Goal: Task Accomplishment & Management: Use online tool/utility

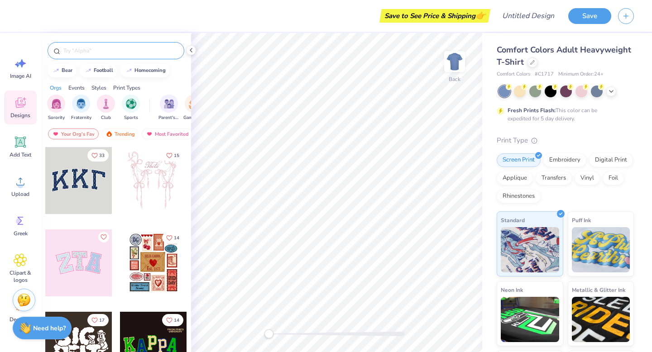
click at [75, 51] on input "text" at bounding box center [121, 50] width 116 height 9
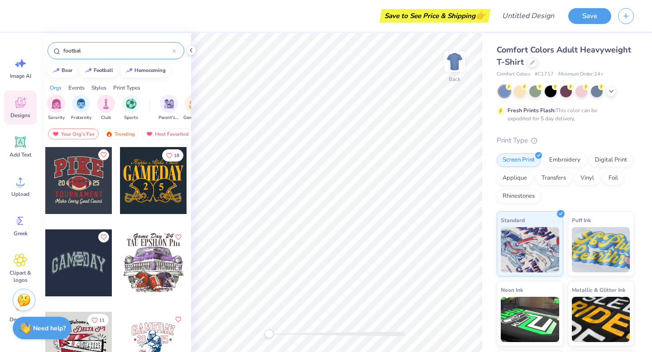
type input "football"
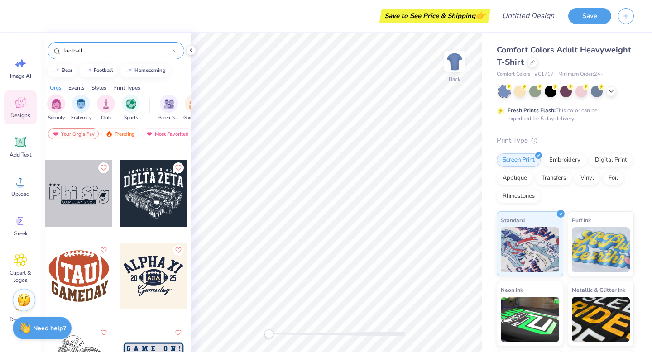
scroll to position [3031, 0]
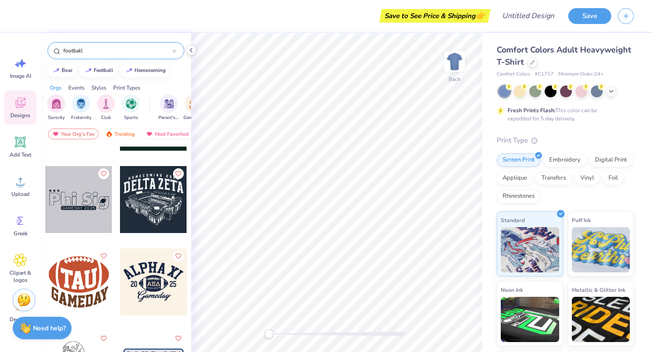
drag, startPoint x: 104, startPoint y: 53, endPoint x: 47, endPoint y: 53, distance: 56.6
click at [48, 53] on div "football" at bounding box center [116, 48] width 150 height 31
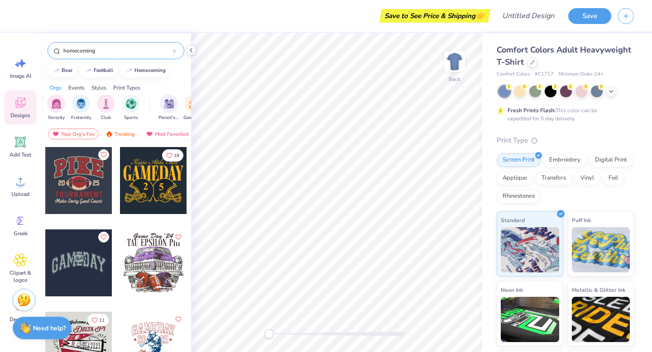
type input "homecoming"
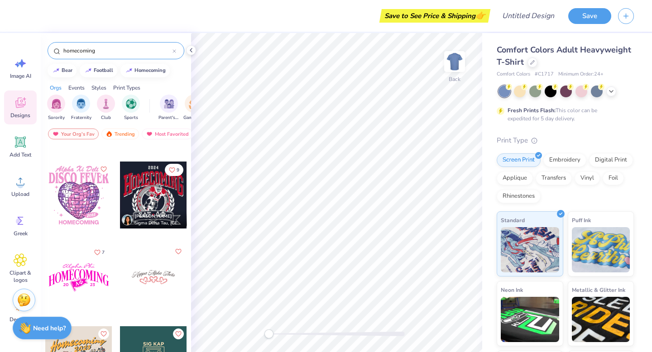
scroll to position [323, 0]
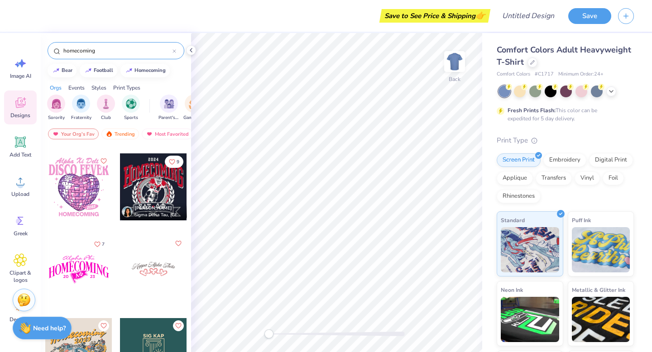
click at [162, 197] on div at bounding box center [153, 187] width 67 height 67
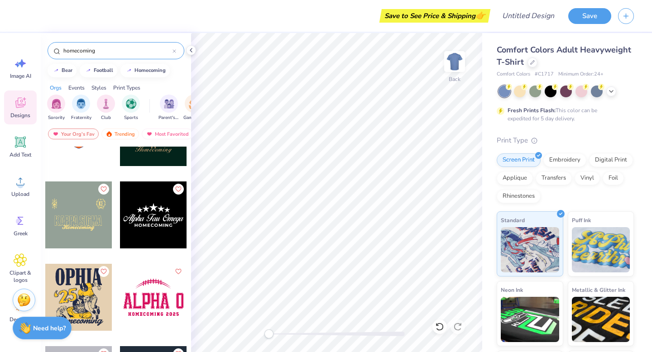
scroll to position [1040, 0]
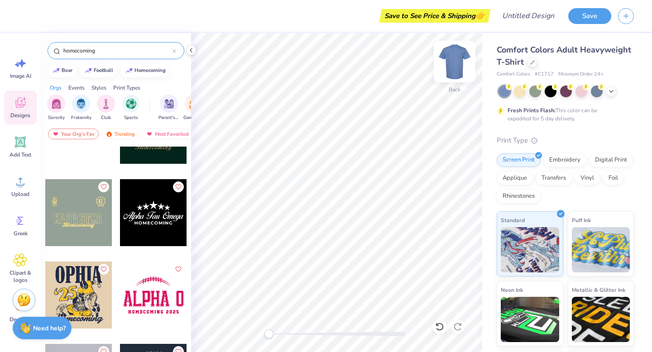
click at [455, 60] on img at bounding box center [455, 61] width 36 height 36
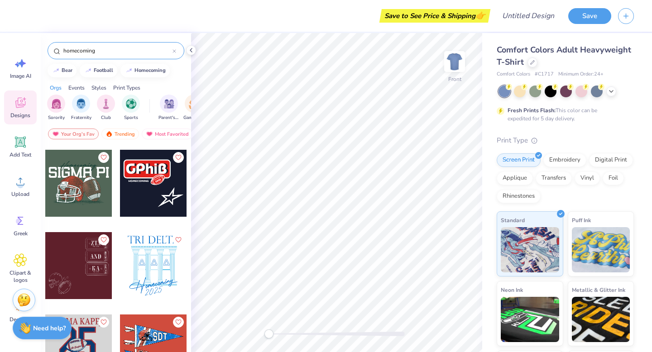
scroll to position [1679, 0]
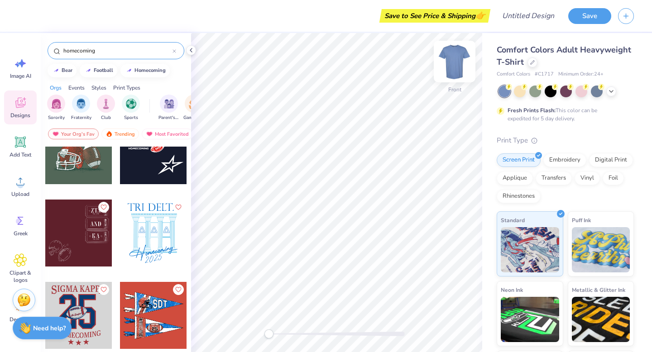
click at [455, 66] on img at bounding box center [455, 61] width 36 height 36
click at [69, 243] on div at bounding box center [78, 233] width 67 height 67
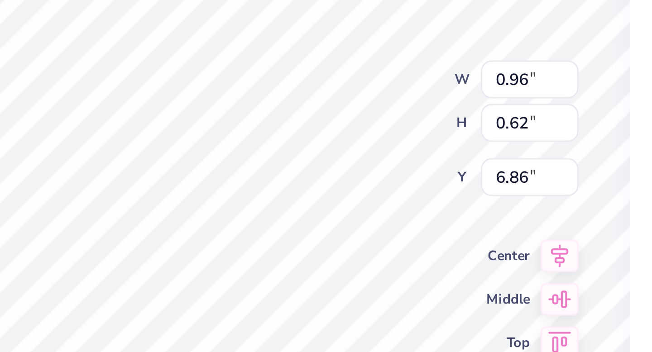
type textarea "K"
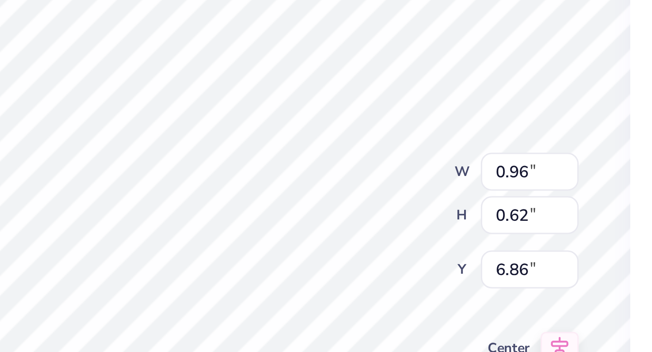
paste textarea "("
type textarea "("
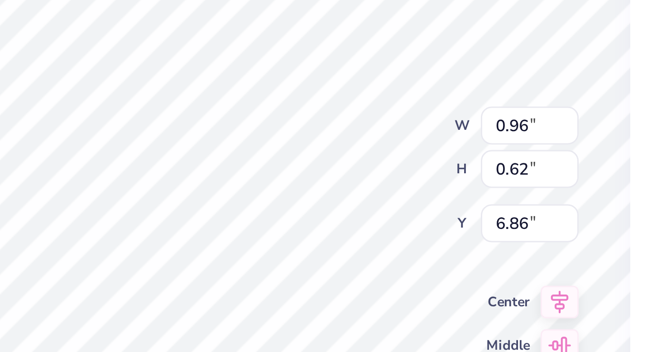
paste textarea "("
type textarea "("
paste textarea "("
type textarea "("
click at [383, 162] on div "Back W 0.96 0.96 " H 0.62 0.62 " Y 6.86 6.86 " Center Middle Top Bottom" at bounding box center [336, 192] width 291 height 319
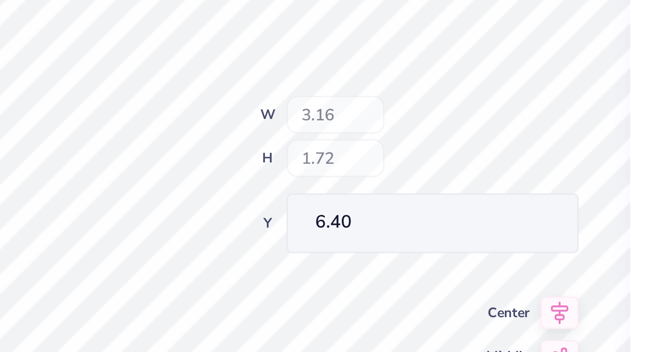
click at [380, 146] on div "Back W 3.16 H 1.72 Y 6.40 Center Middle Top Bottom" at bounding box center [336, 192] width 291 height 319
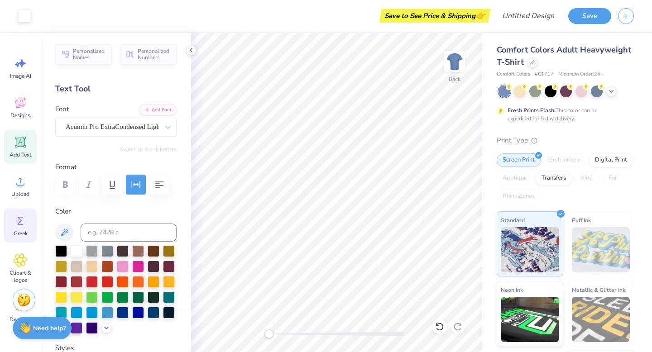
click at [22, 219] on icon at bounding box center [21, 221] width 14 height 14
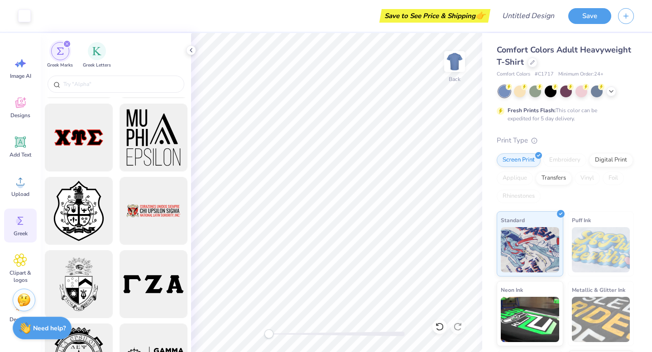
scroll to position [1023, 0]
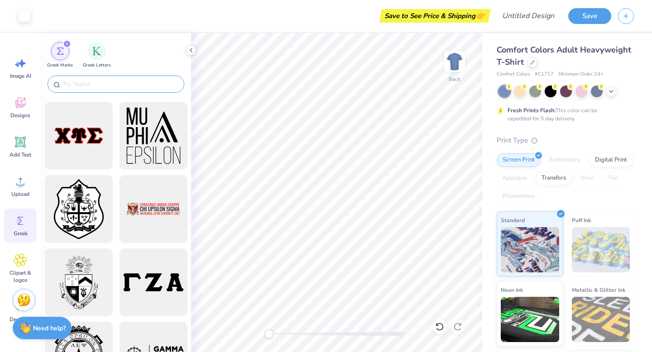
click at [117, 80] on input "text" at bounding box center [121, 84] width 116 height 9
click at [95, 55] on div "filter for Greek Letters" at bounding box center [97, 50] width 18 height 18
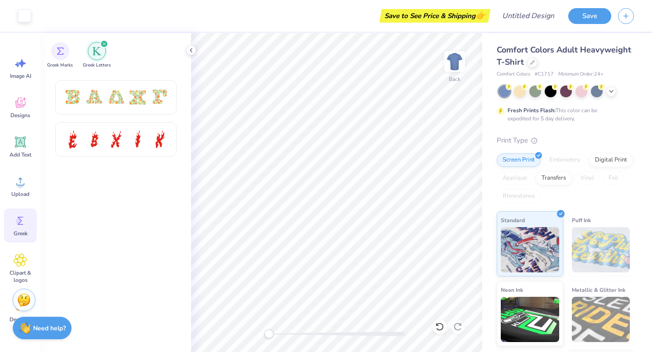
scroll to position [0, 0]
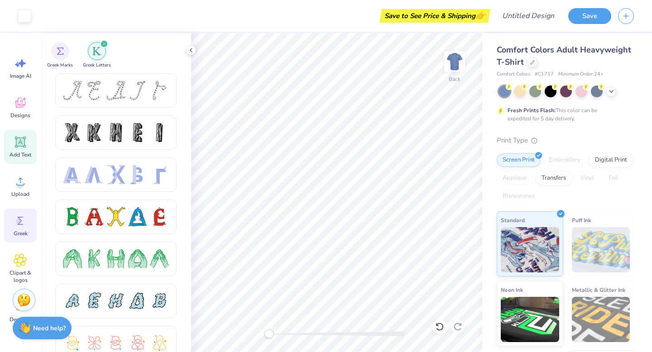
click at [17, 156] on span "Add Text" at bounding box center [21, 154] width 22 height 7
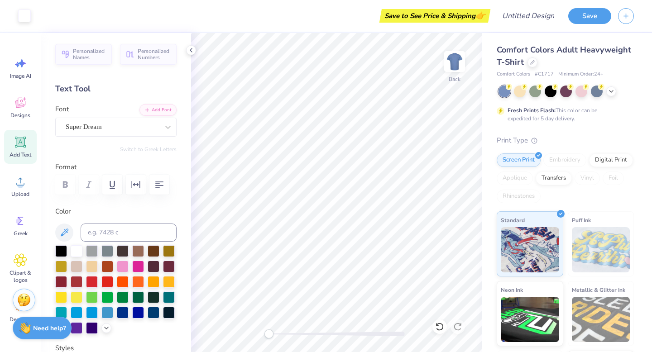
click at [21, 142] on icon at bounding box center [20, 142] width 11 height 11
type textarea "X"
paste textarea "("
type textarea "("
paste textarea "("
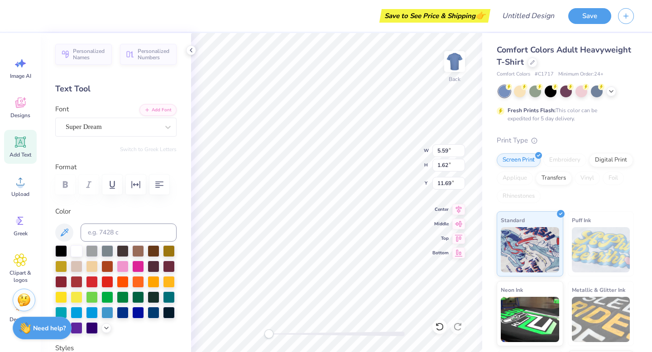
type textarea "("
paste textarea "("
type textarea "("
click at [22, 222] on icon at bounding box center [21, 221] width 14 height 14
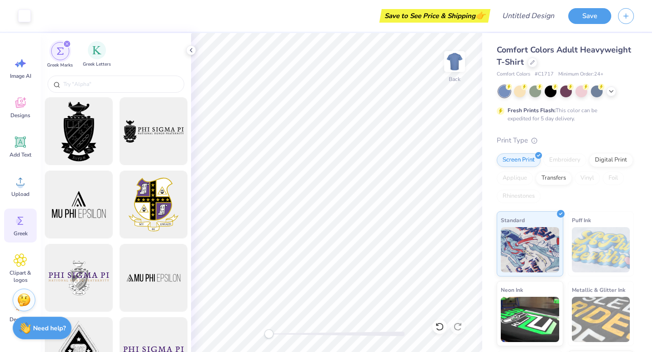
click at [102, 62] on span "Greek Letters" at bounding box center [97, 64] width 28 height 7
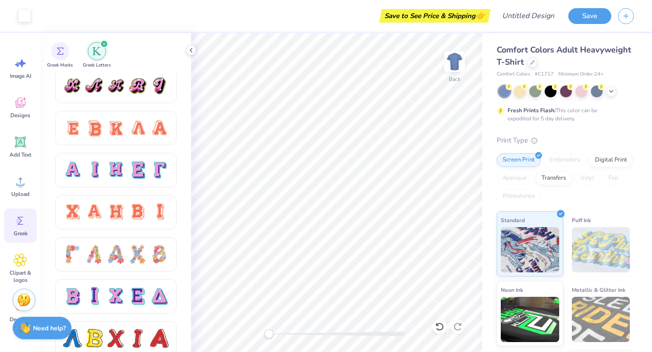
scroll to position [553, 0]
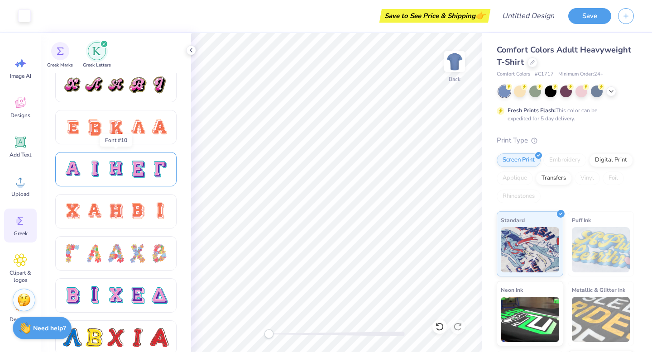
click at [132, 166] on div at bounding box center [137, 169] width 19 height 19
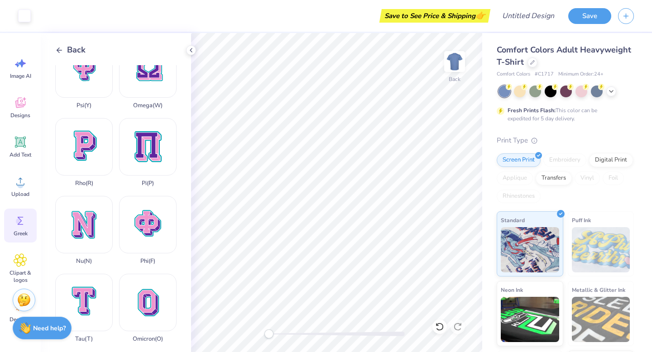
scroll to position [380, 0]
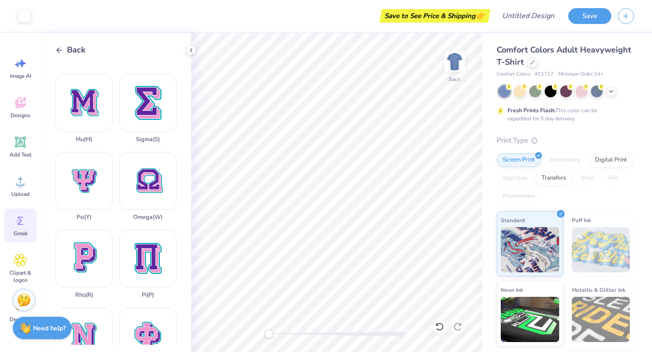
click at [71, 52] on span "Back" at bounding box center [76, 50] width 19 height 12
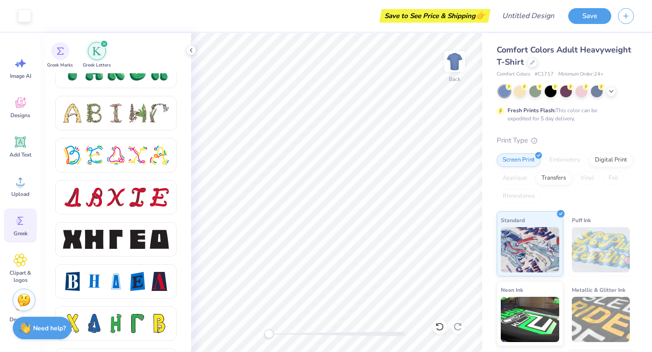
scroll to position [1074, 0]
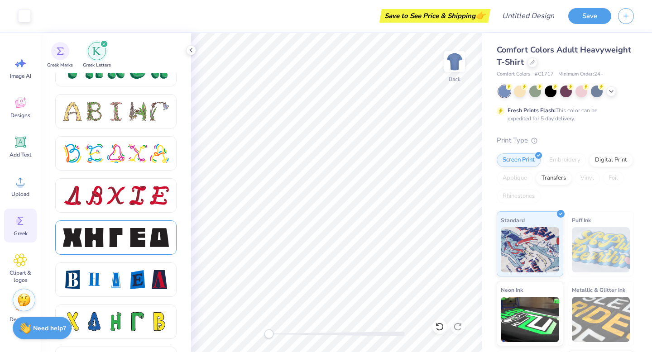
click at [108, 242] on div at bounding box center [115, 237] width 19 height 19
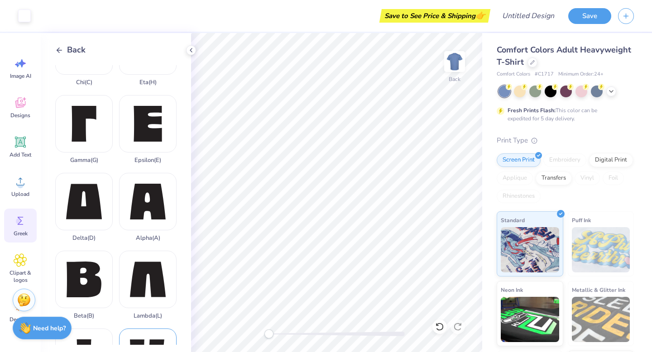
scroll to position [48, 0]
click at [72, 179] on div "Delta ( D )" at bounding box center [84, 207] width 58 height 69
click at [70, 49] on span "Back" at bounding box center [76, 50] width 19 height 12
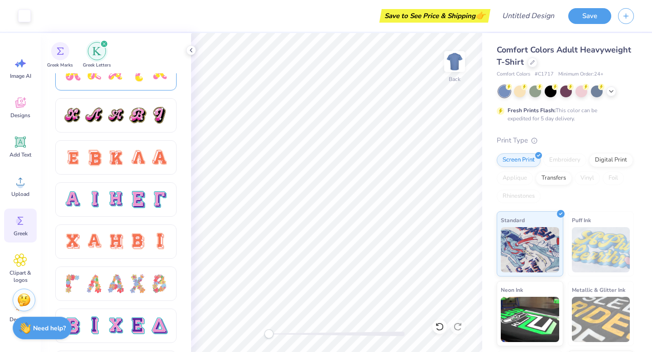
scroll to position [523, 0]
click at [140, 241] on div at bounding box center [137, 241] width 19 height 19
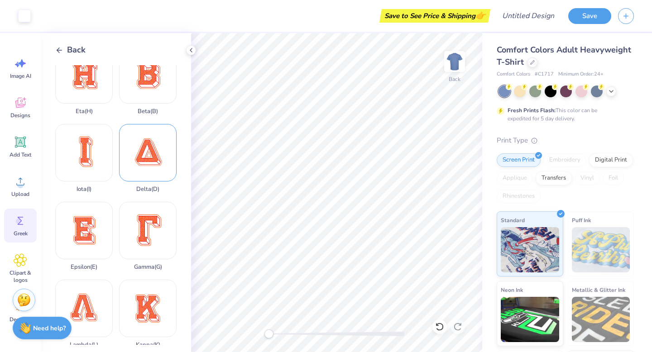
scroll to position [102, 0]
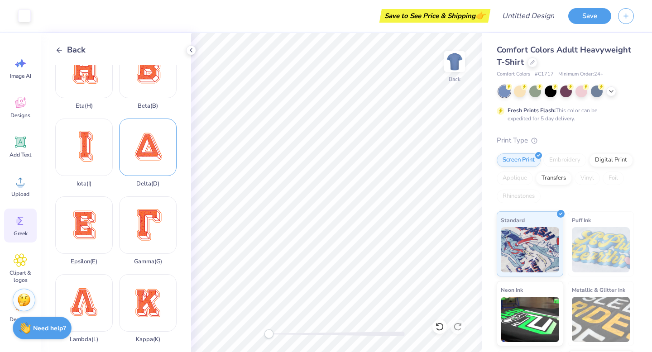
click at [140, 161] on div "Delta ( D )" at bounding box center [148, 153] width 58 height 69
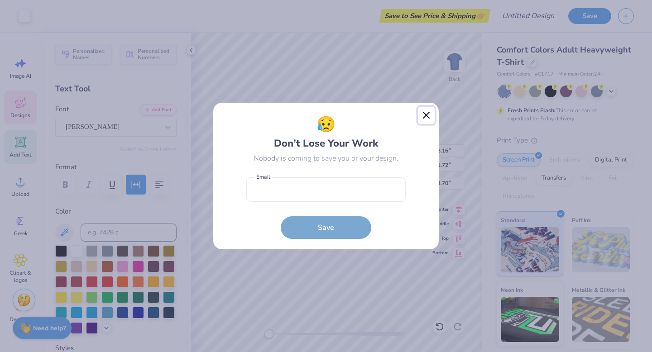
click at [428, 116] on button "Close" at bounding box center [426, 115] width 17 height 17
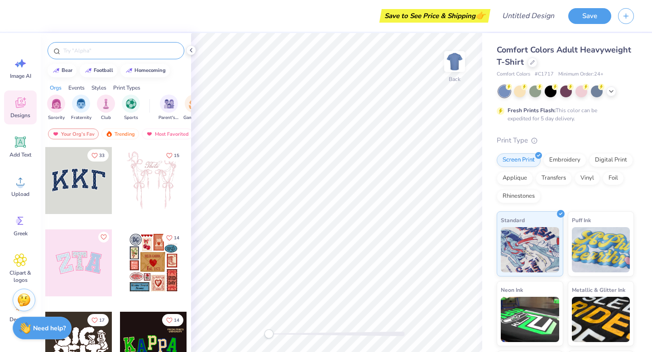
click at [111, 43] on div at bounding box center [116, 50] width 137 height 17
click at [23, 231] on span "Greek" at bounding box center [21, 233] width 14 height 7
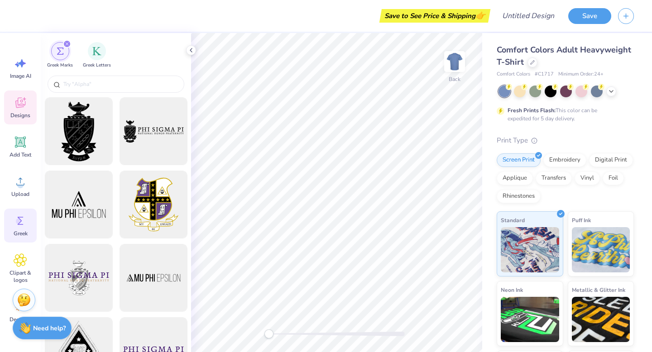
click at [28, 98] on div "Designs" at bounding box center [20, 108] width 33 height 34
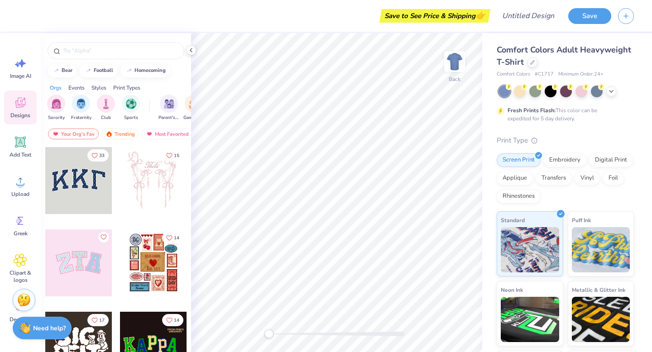
click at [98, 62] on div at bounding box center [116, 48] width 150 height 31
click at [148, 72] on button "homecoming" at bounding box center [144, 70] width 49 height 14
type input "homecoming"
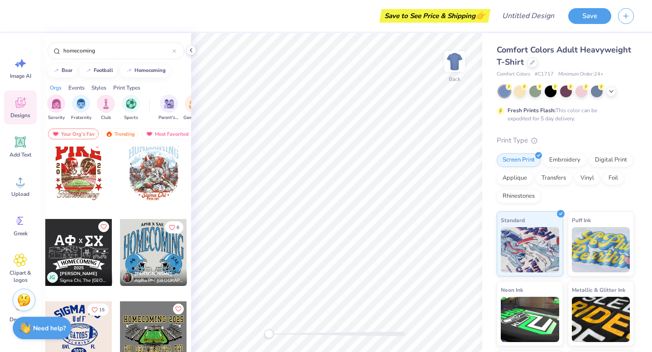
scroll to position [2484, 0]
click at [448, 77] on div "Back" at bounding box center [454, 67] width 21 height 32
click at [155, 250] on div at bounding box center [153, 252] width 67 height 67
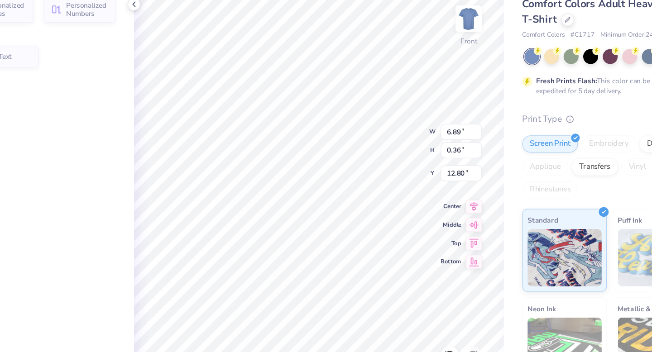
type input "6.89"
type input "0.36"
type input "12.80"
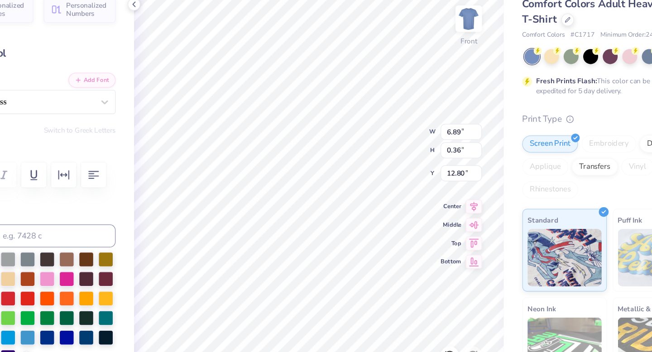
scroll to position [0, 0]
type textarea "W"
type textarea "Indiana University of Pennsylvania"
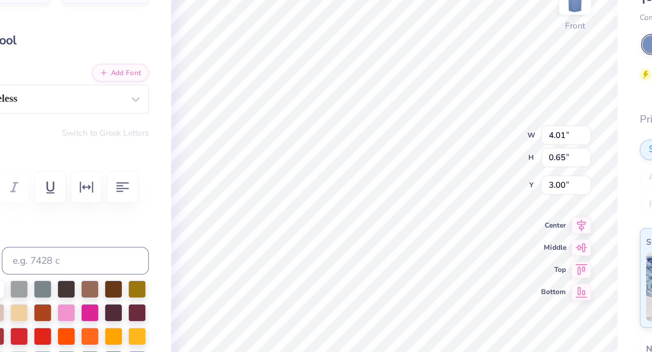
scroll to position [0, 0]
type textarea "A"
type textarea "Theta Phi x Phi Sig x DPHIE"
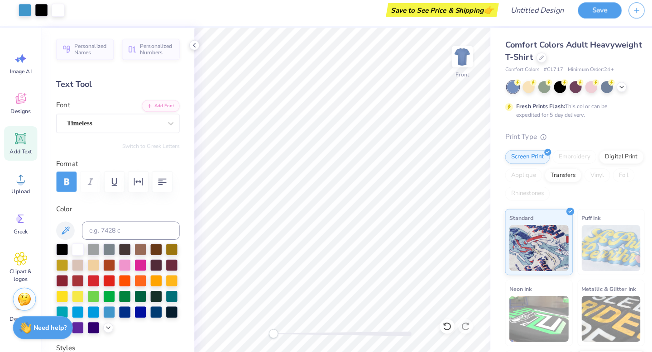
scroll to position [0, 0]
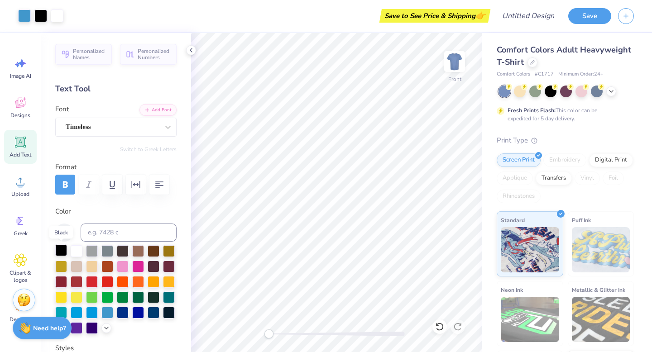
click at [60, 252] on div at bounding box center [61, 251] width 12 height 12
click at [106, 274] on div at bounding box center [115, 289] width 121 height 89
click at [108, 278] on div at bounding box center [107, 281] width 12 height 12
click at [58, 251] on div at bounding box center [61, 251] width 12 height 12
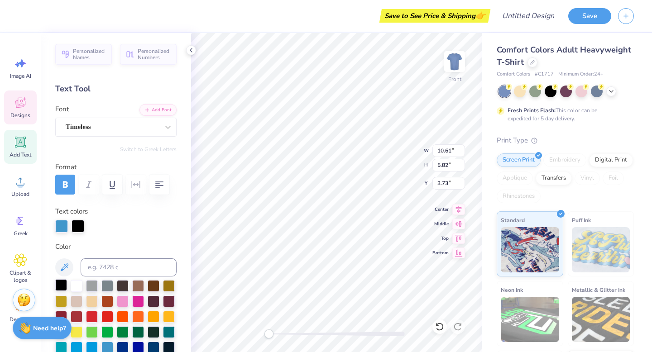
click at [63, 282] on div at bounding box center [61, 285] width 12 height 12
type input "4.89"
type input "3.82"
type input "8.46"
type input "0.94"
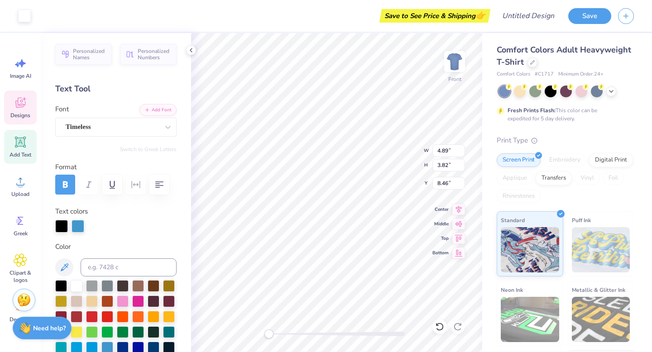
type input "1.12"
type input "9.37"
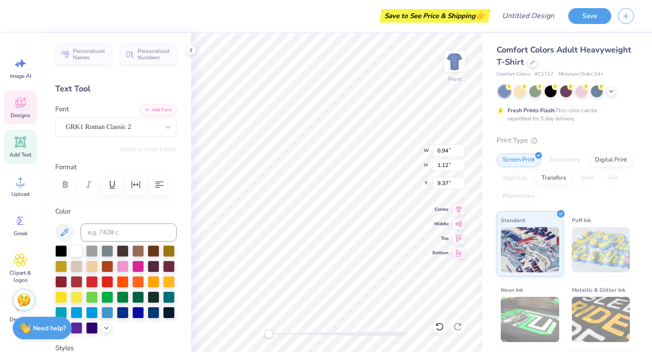
type textarea "A"
paste textarea
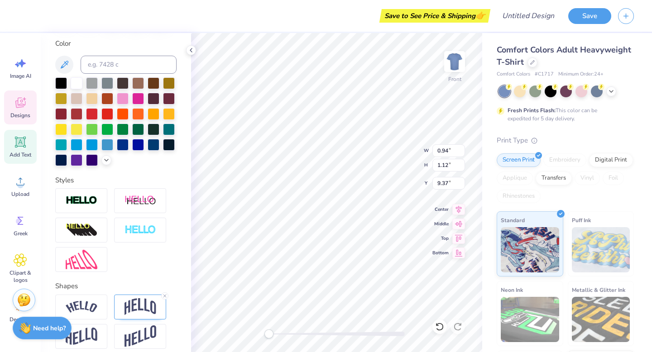
scroll to position [210, 0]
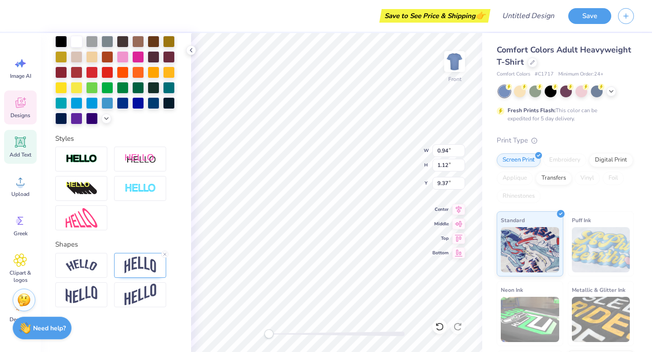
type textarea "T"
type textarea "P"
type textarea "T"
type textarea "QFA"
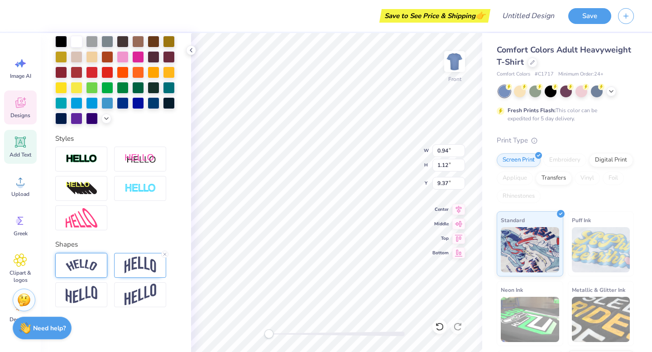
click at [88, 268] on img at bounding box center [82, 266] width 32 height 12
click at [442, 331] on icon at bounding box center [439, 327] width 9 height 9
click at [441, 331] on icon at bounding box center [439, 327] width 9 height 9
click at [439, 330] on icon at bounding box center [439, 327] width 9 height 9
type textarea "S"
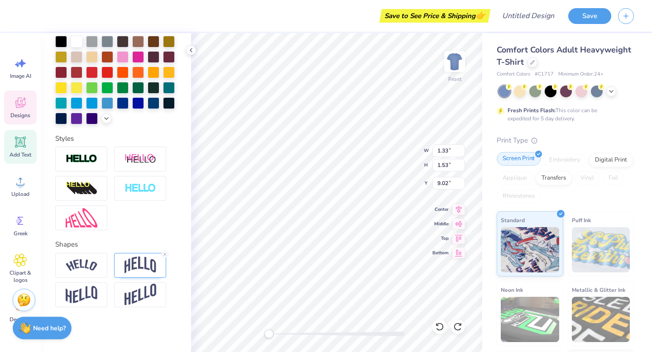
type textarea "D"
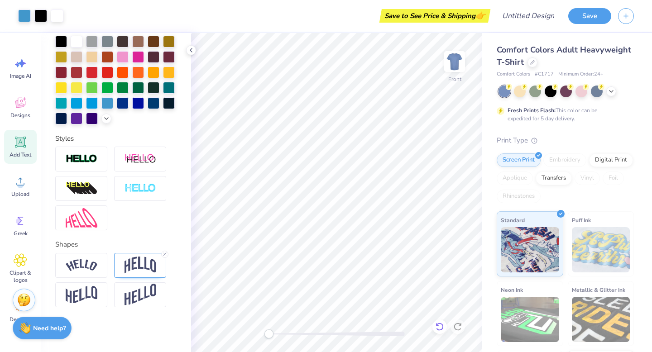
click at [443, 327] on icon at bounding box center [440, 327] width 8 height 8
click at [439, 327] on icon at bounding box center [439, 327] width 9 height 9
click at [435, 325] on icon at bounding box center [439, 327] width 9 height 9
click at [439, 326] on icon at bounding box center [439, 327] width 9 height 9
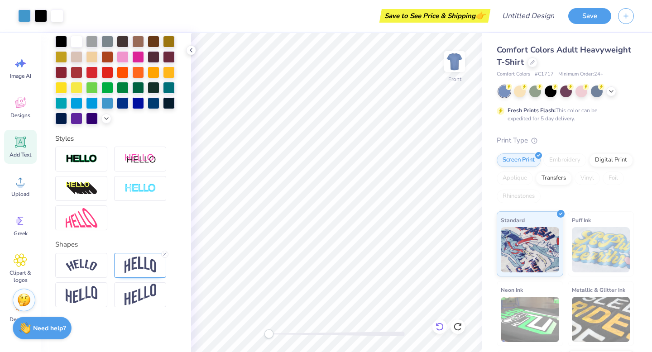
click at [439, 326] on icon at bounding box center [439, 327] width 9 height 9
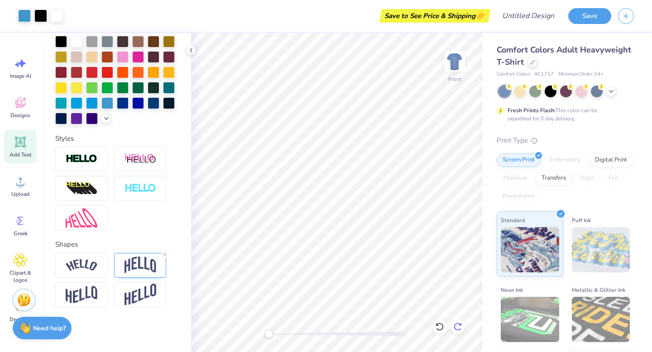
click at [463, 324] on div at bounding box center [458, 327] width 14 height 14
click at [462, 324] on icon at bounding box center [457, 327] width 9 height 9
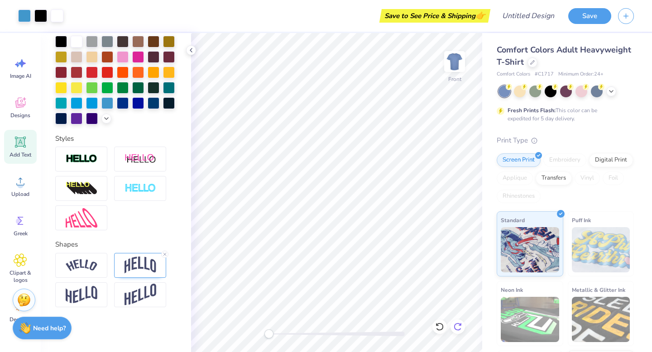
click at [462, 324] on icon at bounding box center [457, 327] width 9 height 9
click at [463, 327] on div at bounding box center [458, 327] width 14 height 14
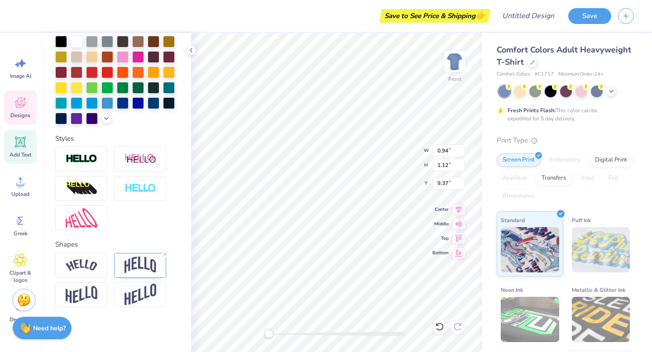
type textarea "A"
type textarea "QFA"
type input "3.49"
type input "3.69"
type input "8.47"
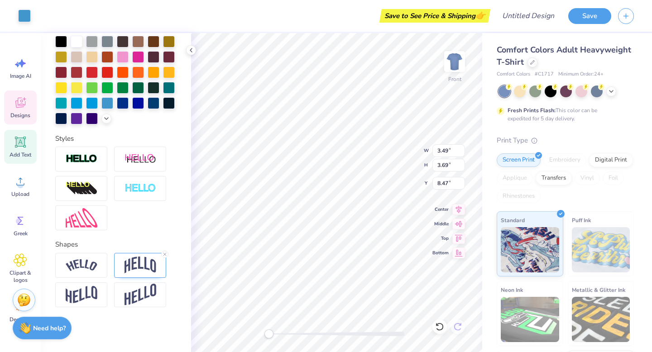
type input "0.66"
type input "0.57"
type input "9.52"
type textarea "DQE"
click at [93, 265] on img at bounding box center [82, 266] width 32 height 12
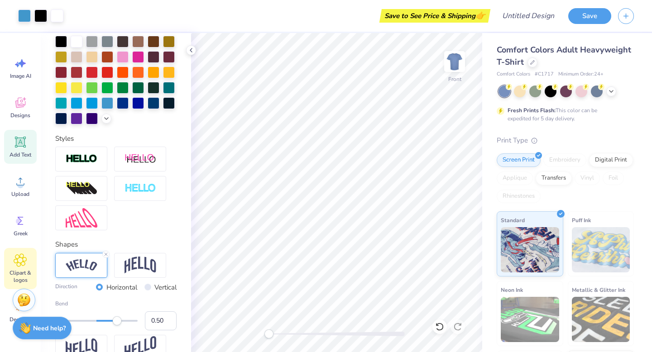
click at [18, 270] on span "Clipart & logos" at bounding box center [20, 277] width 30 height 14
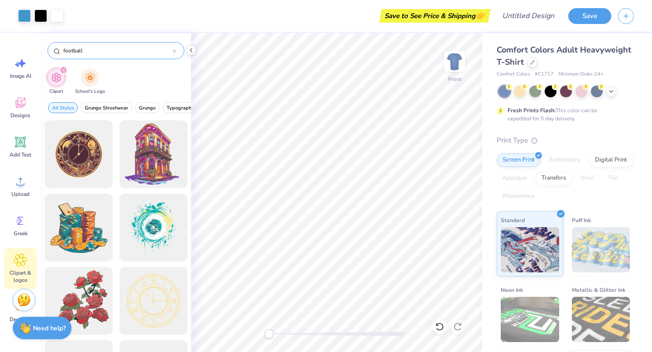
type input "football"
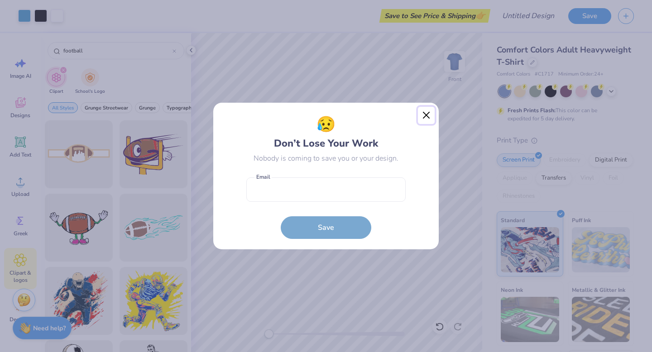
click at [428, 119] on button "Close" at bounding box center [426, 115] width 17 height 17
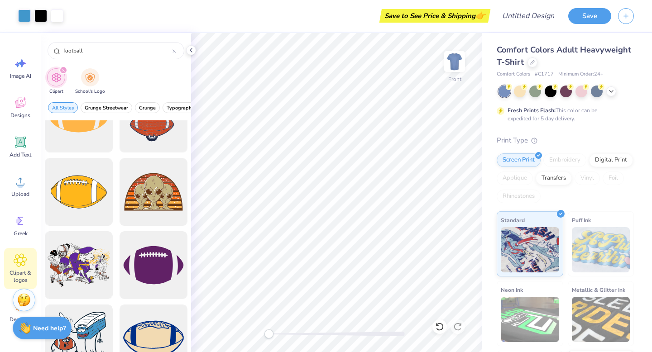
scroll to position [842, 0]
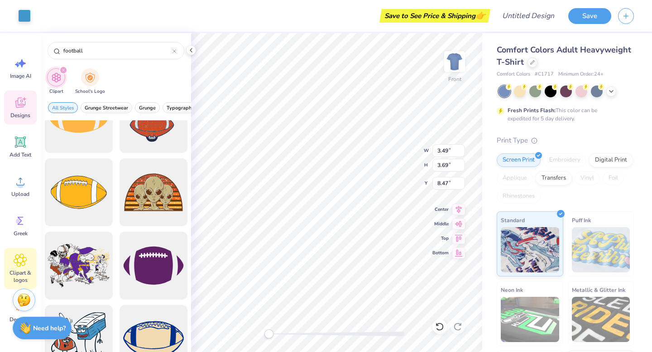
type input "4.90"
type input "3.82"
type input "8.46"
type input "1.57"
type input "1.42"
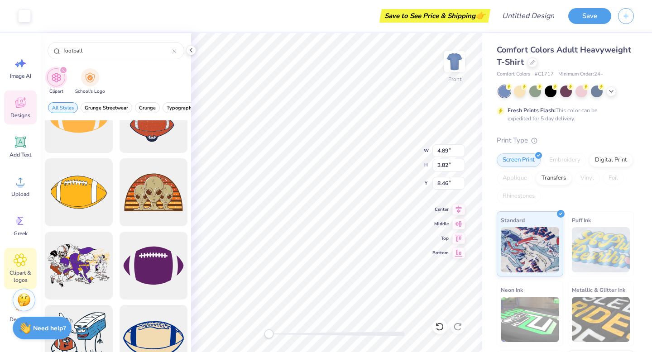
type input "9.08"
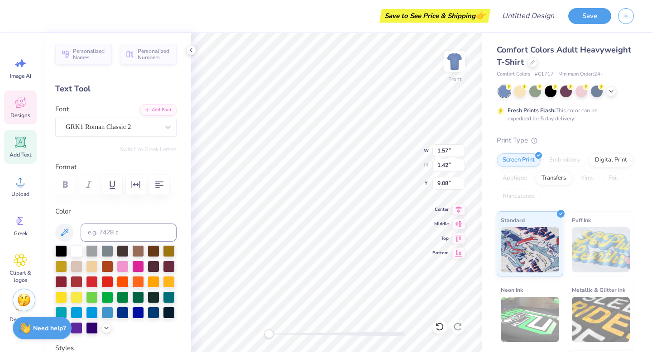
type input "3.49"
type input "3.69"
type input "8.66"
type input "3.48"
type input "3.64"
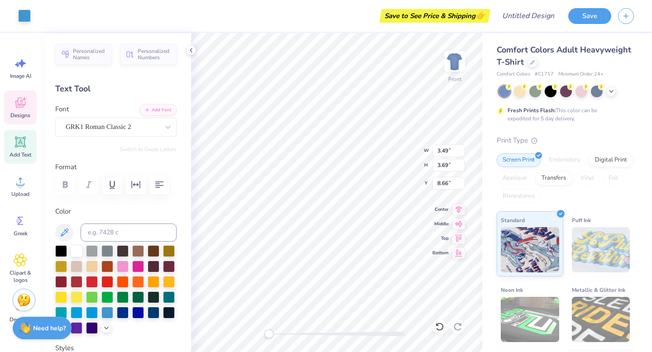
type input "8.53"
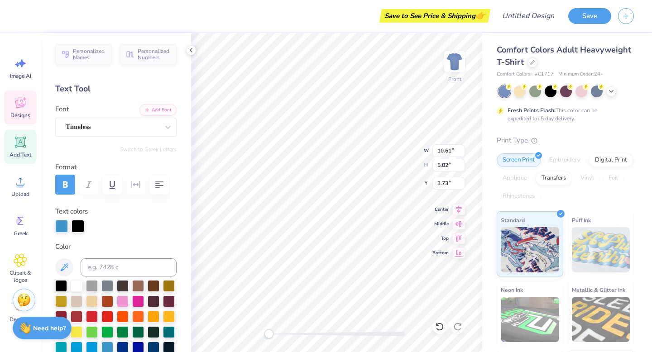
type input "4.81"
type input "3.73"
type input "8.50"
type input "10.61"
type input "5.82"
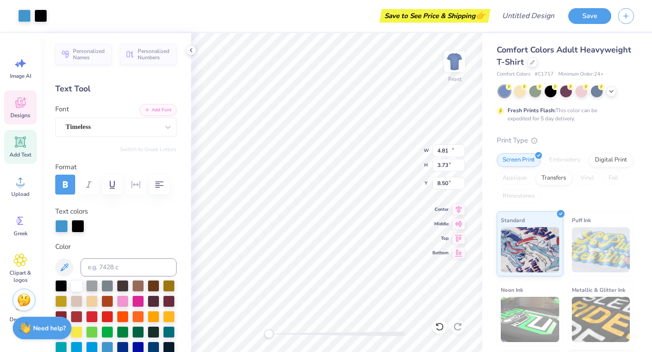
type input "3.73"
type input "4.90"
type input "3.82"
type input "8.59"
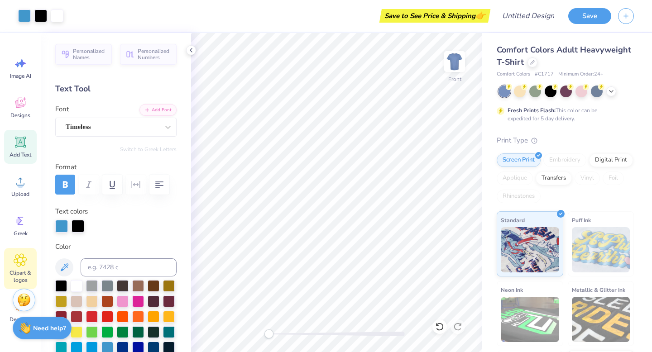
click at [24, 259] on icon at bounding box center [20, 261] width 13 height 14
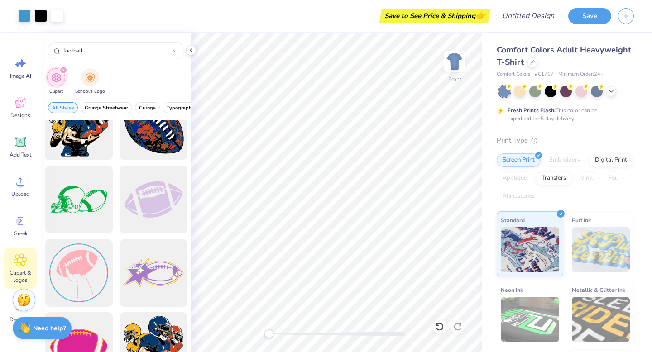
scroll to position [2515, 0]
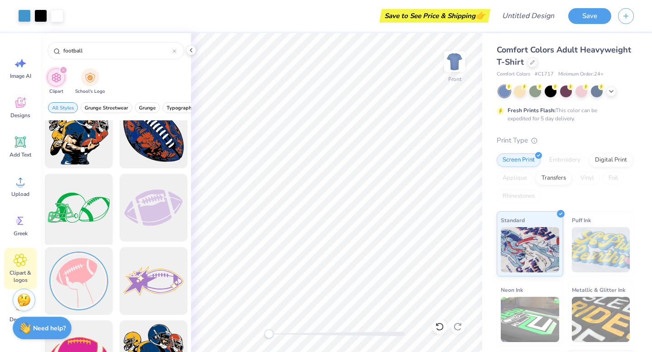
click at [87, 200] on div at bounding box center [78, 208] width 75 height 75
click at [90, 212] on div at bounding box center [78, 208] width 75 height 75
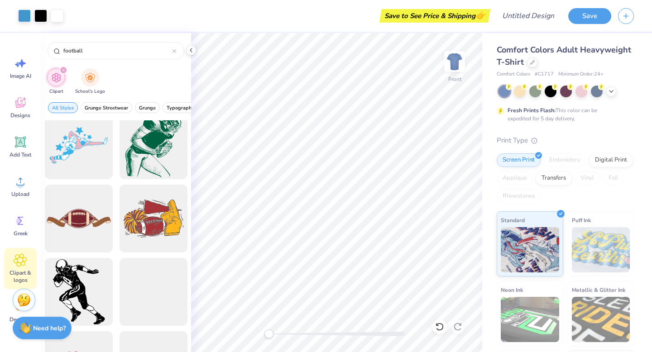
scroll to position [3314, 0]
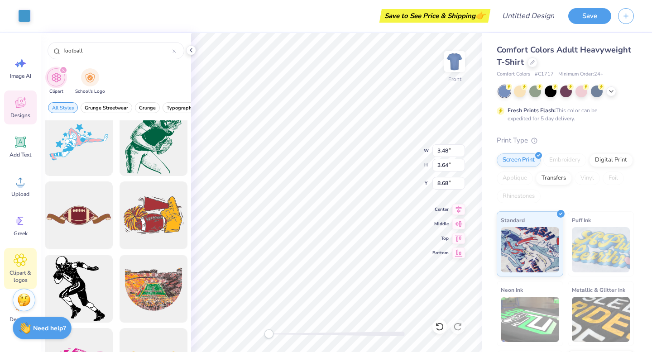
click at [22, 120] on div "Designs" at bounding box center [20, 108] width 33 height 34
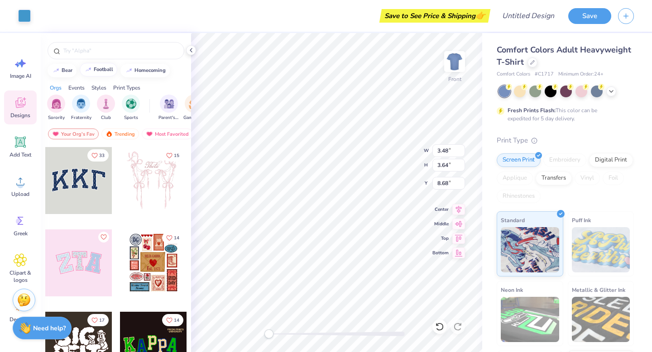
click at [103, 74] on button "football" at bounding box center [99, 70] width 38 height 14
type input "football"
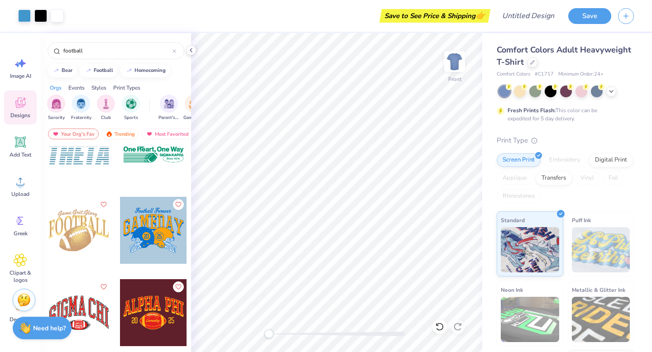
scroll to position [3885, 0]
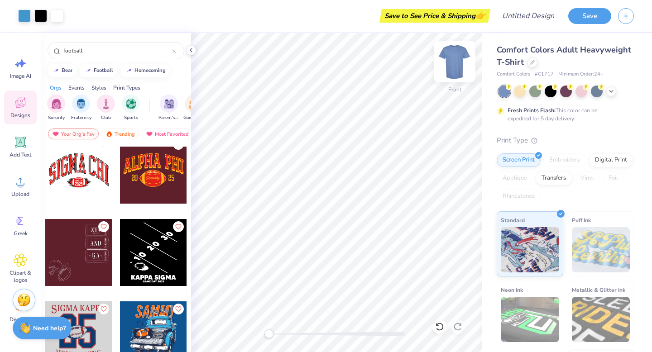
click at [458, 59] on img at bounding box center [455, 61] width 36 height 36
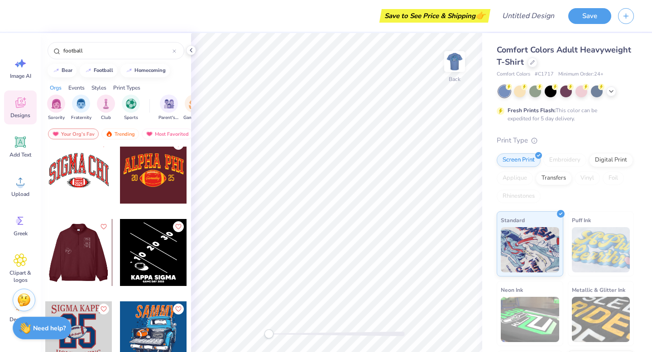
click at [45, 267] on div at bounding box center [11, 252] width 67 height 67
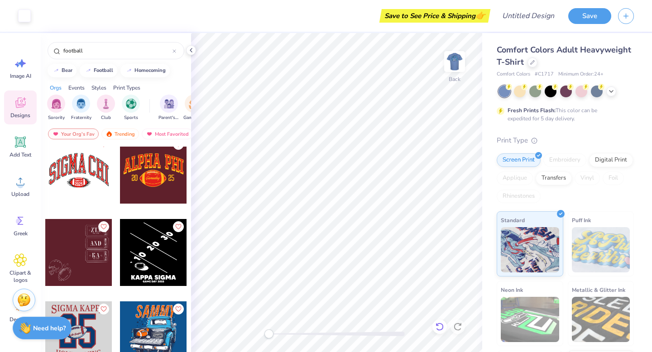
click at [438, 332] on div at bounding box center [440, 327] width 14 height 14
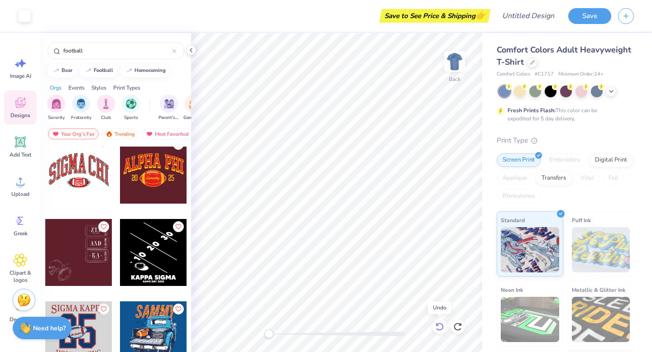
click at [438, 332] on div at bounding box center [440, 327] width 14 height 14
type input "12.11"
type input "7.61"
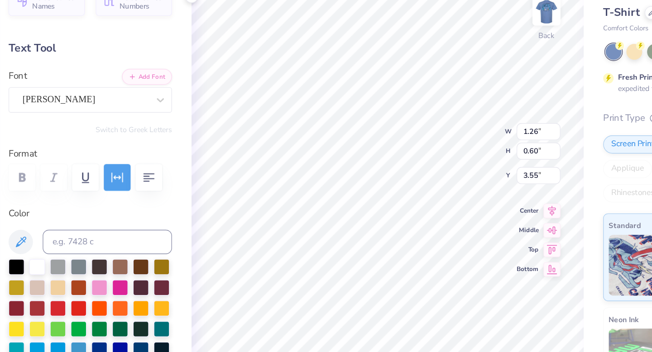
type input "0.23"
type input "1.23"
type input "3.23"
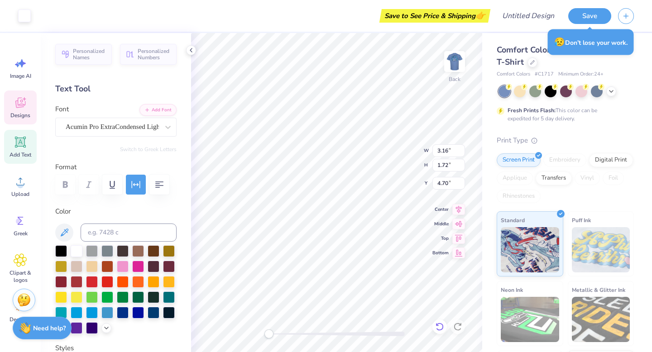
click at [443, 326] on icon at bounding box center [439, 327] width 9 height 9
click at [438, 328] on icon at bounding box center [439, 327] width 9 height 9
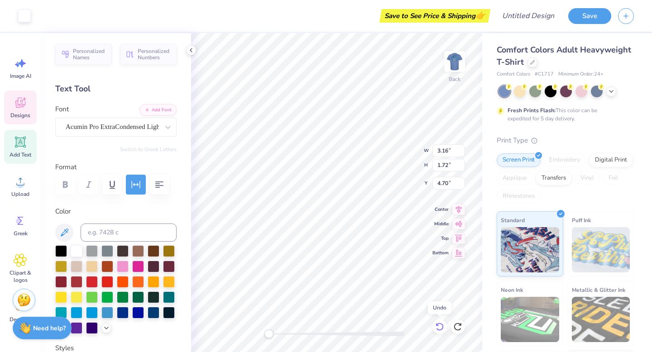
click at [437, 324] on icon at bounding box center [438, 325] width 2 height 2
click at [437, 324] on icon at bounding box center [440, 327] width 8 height 8
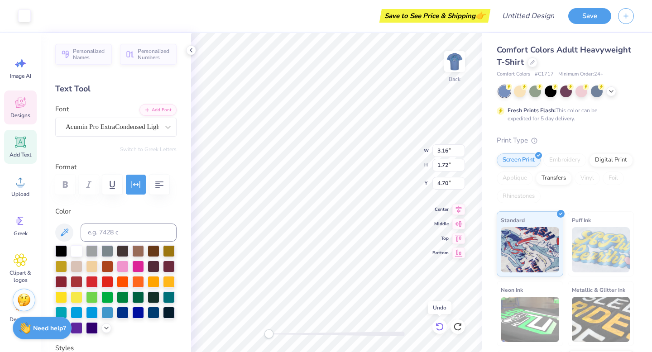
click at [437, 324] on icon at bounding box center [440, 327] width 8 height 8
click at [438, 325] on icon at bounding box center [439, 327] width 9 height 9
click at [438, 325] on icon at bounding box center [440, 327] width 8 height 8
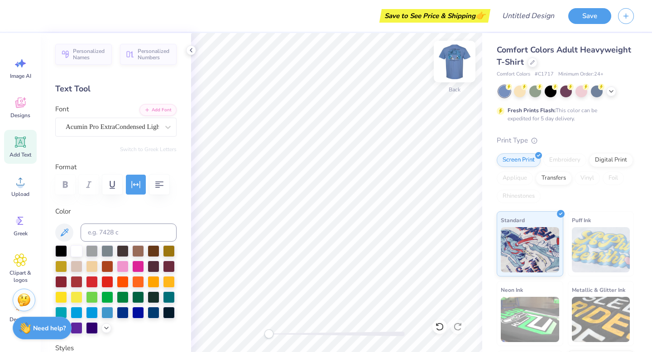
click at [449, 71] on img at bounding box center [455, 61] width 36 height 36
click at [463, 57] on img at bounding box center [455, 61] width 36 height 36
click at [452, 80] on div "Back" at bounding box center [454, 67] width 21 height 32
click at [22, 231] on span "Greek" at bounding box center [21, 233] width 14 height 7
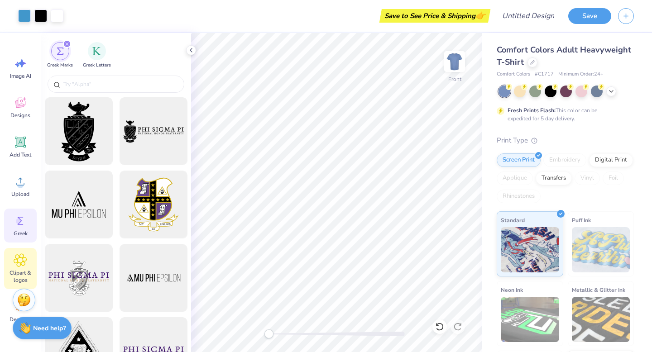
click at [24, 264] on icon at bounding box center [20, 261] width 13 height 14
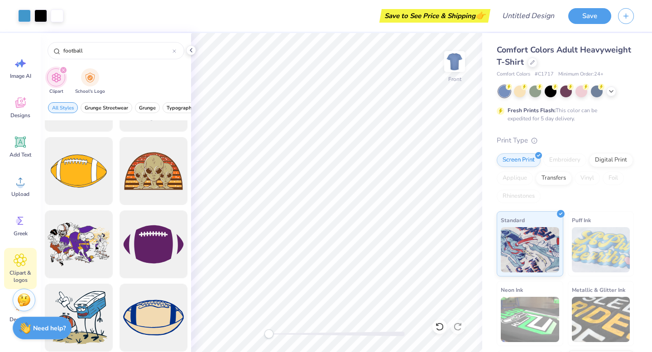
scroll to position [862, 0]
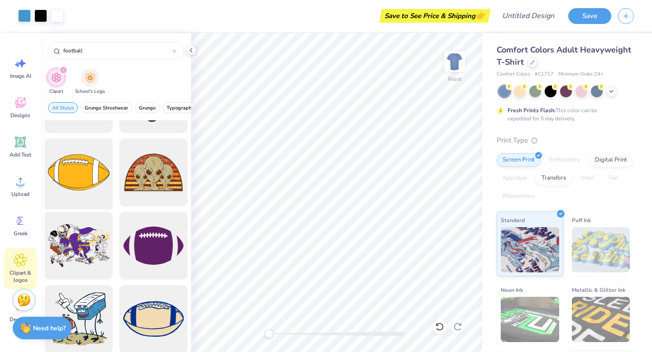
click at [102, 190] on div at bounding box center [78, 172] width 75 height 75
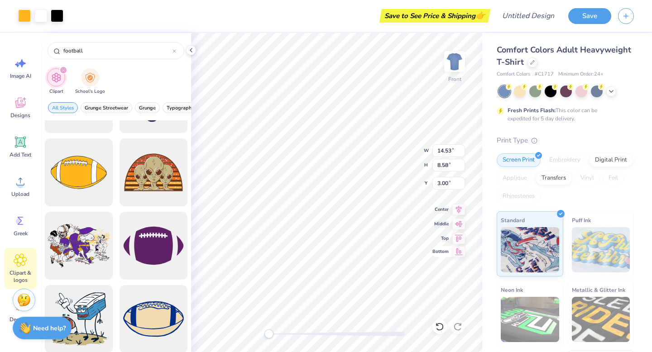
click at [461, 256] on icon at bounding box center [458, 251] width 13 height 11
click at [457, 209] on icon at bounding box center [459, 209] width 6 height 8
type input "4.81"
type input "3.73"
type input "8.63"
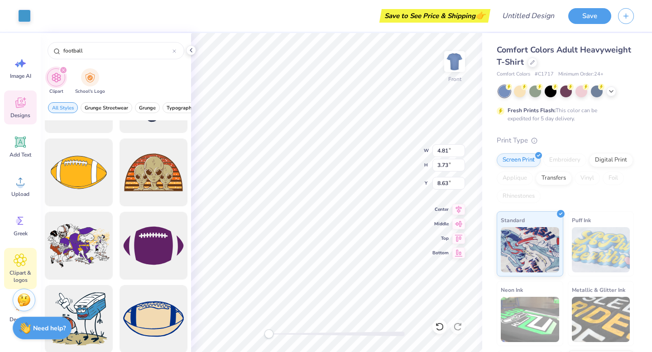
type input "3.49"
type input "3.69"
type input "8.66"
click at [435, 331] on icon at bounding box center [439, 327] width 9 height 9
click at [438, 327] on icon at bounding box center [439, 327] width 9 height 9
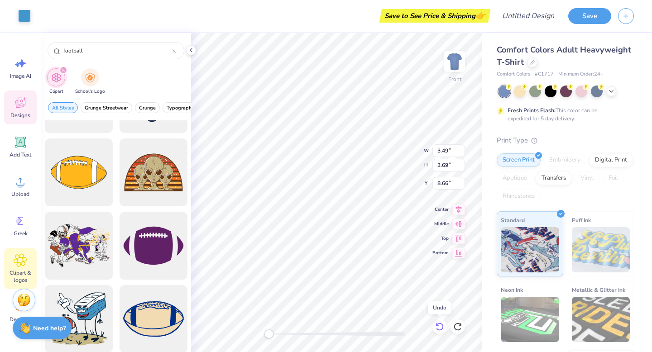
click at [438, 327] on icon at bounding box center [439, 327] width 9 height 9
type input "5.75"
type input "3.40"
type input "13.75"
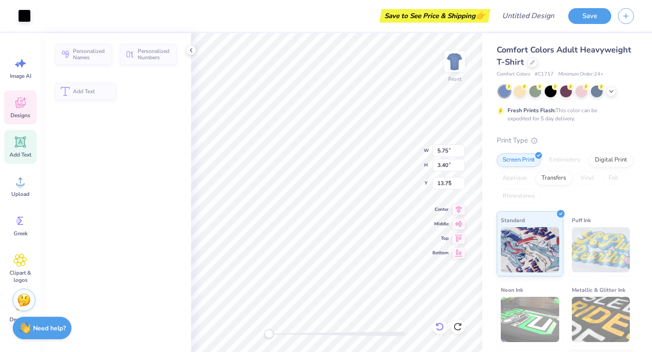
type input "1.45"
type input "1.74"
type input "8.92"
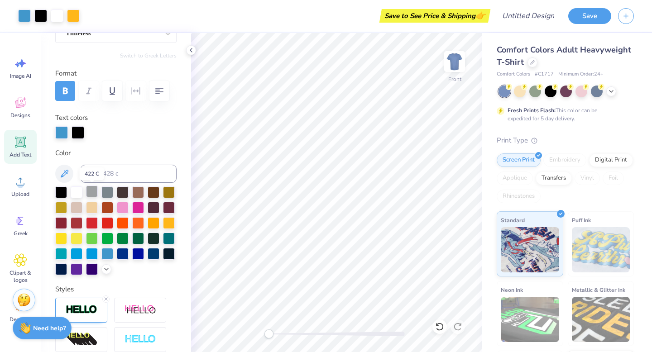
scroll to position [95, 0]
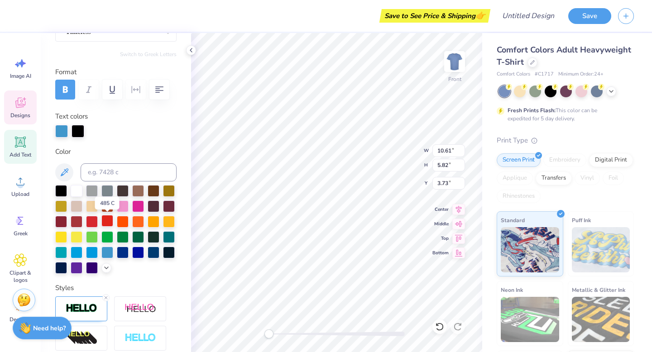
click at [105, 223] on div at bounding box center [107, 221] width 12 height 12
type input "3.48"
type input "3.64"
type input "8.68"
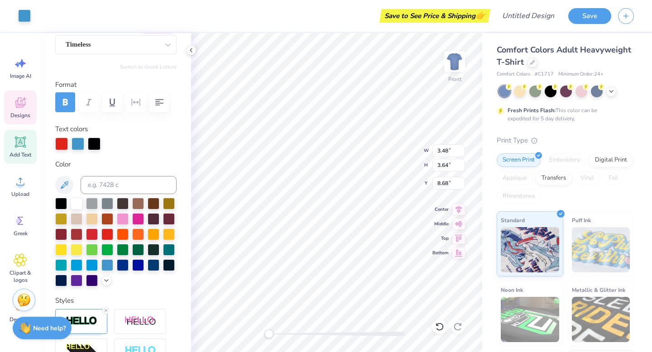
type input "10.61"
type input "5.82"
type input "3.73"
type input "5.75"
type input "3.40"
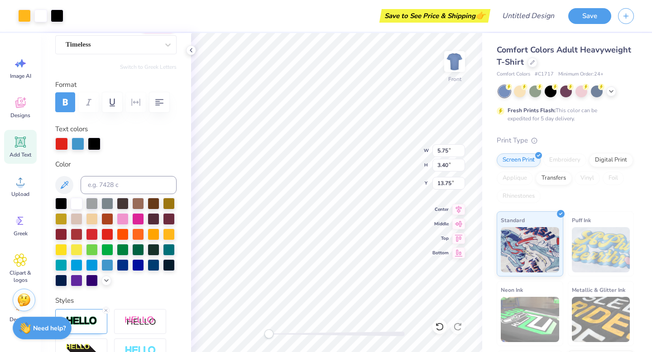
type input "13.75"
type input "5.70"
type input "3.34"
type input "8.66"
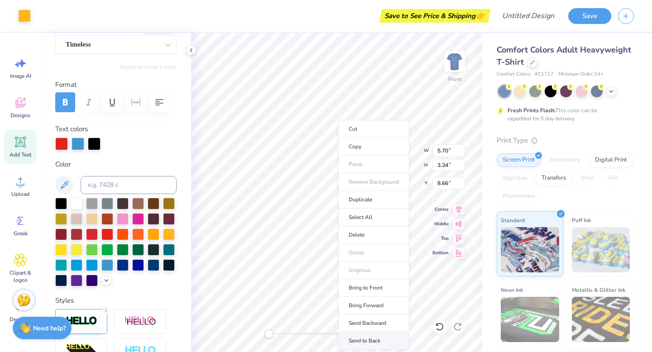
click at [368, 335] on li "Send to Back" at bounding box center [373, 341] width 71 height 18
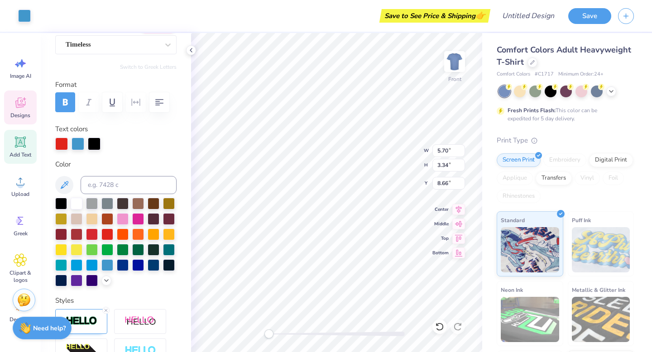
type input "3.48"
type input "3.64"
type input "8.68"
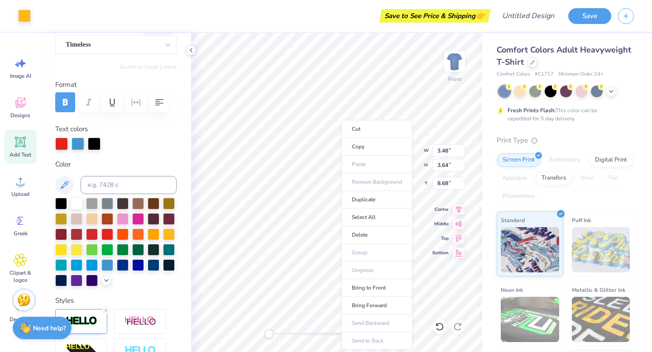
type input "5.70"
type input "3.34"
type input "8.66"
click at [377, 287] on li "Bring to Front" at bounding box center [377, 288] width 71 height 18
click at [362, 331] on li "Send Backward" at bounding box center [370, 324] width 71 height 18
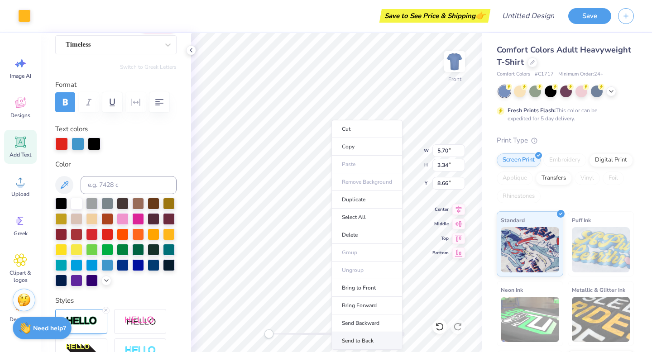
click at [366, 345] on li "Send to Back" at bounding box center [367, 341] width 71 height 18
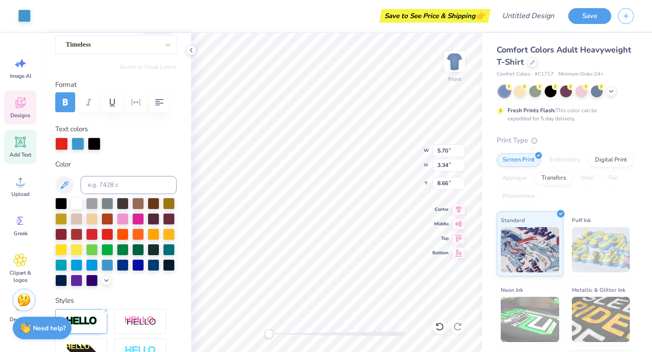
type input "3.48"
type input "3.64"
type input "8.68"
type input "5.70"
type input "3.34"
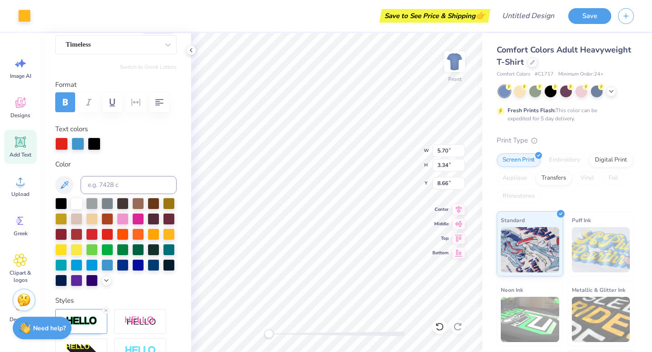
type input "8.66"
click at [439, 327] on icon at bounding box center [439, 327] width 9 height 9
type input "4.24"
type input "2.43"
type input "9.05"
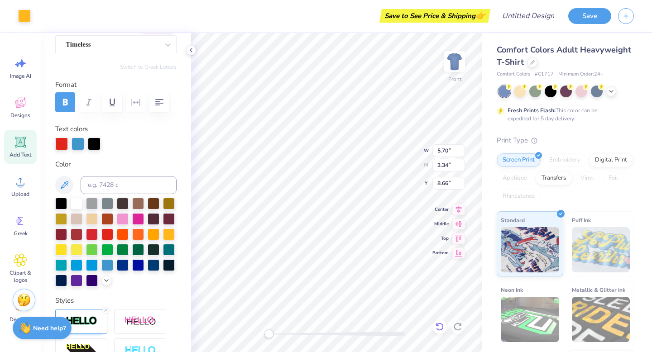
type input "5.70"
type input "3.34"
type input "8.66"
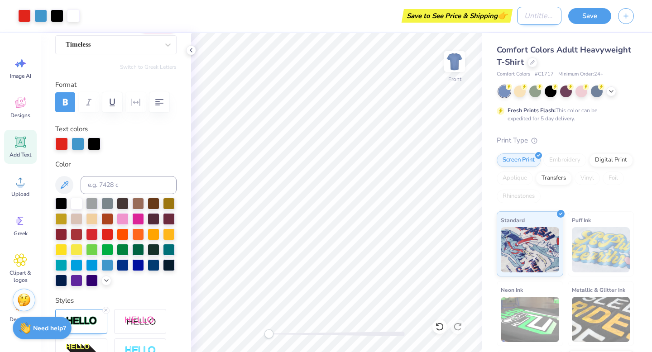
click at [549, 24] on input "Design Title" at bounding box center [539, 16] width 44 height 18
type input "homecoming"
click at [587, 21] on button "Save" at bounding box center [589, 15] width 43 height 16
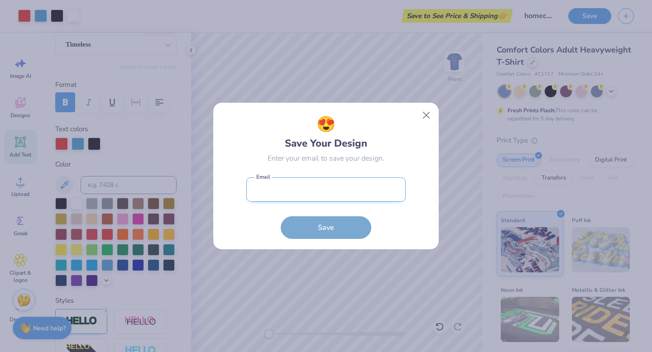
click at [353, 181] on input "email" at bounding box center [325, 190] width 159 height 25
type input "anarnovak@gmail.com"
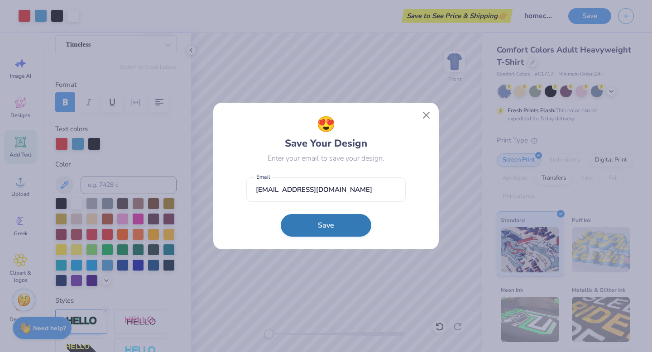
click at [325, 223] on button "Save" at bounding box center [326, 225] width 91 height 23
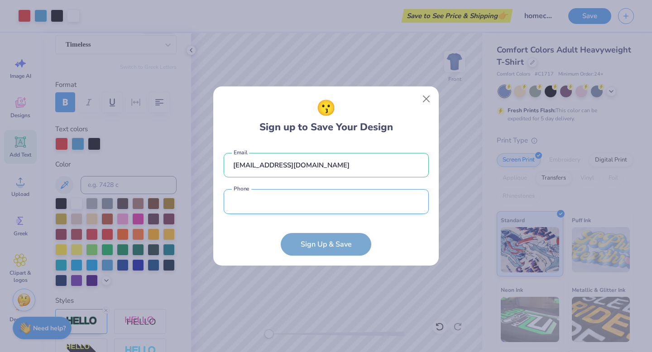
click at [332, 213] on input "tel" at bounding box center [326, 201] width 205 height 25
type input "(724) 761-3958"
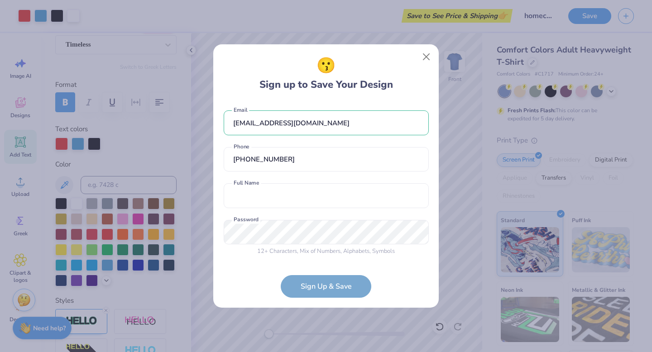
click at [320, 298] on div "😗 Sign up to Save Your Design anarnovak@gmail.com Email (724) 761-3958 Phone Fu…" at bounding box center [326, 176] width 226 height 264
click at [313, 192] on input "text" at bounding box center [326, 195] width 205 height 25
type input "ana novak"
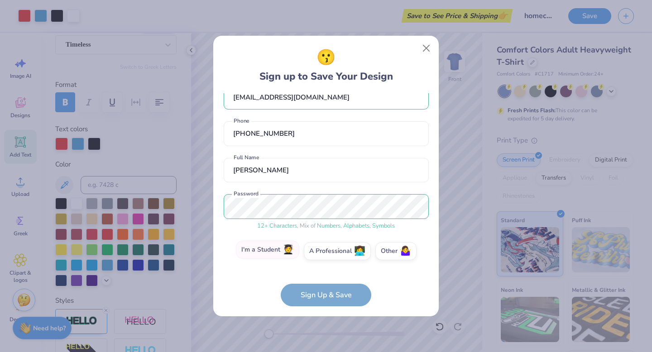
click at [286, 259] on label "I'm a Student 🧑‍🎓" at bounding box center [267, 250] width 63 height 18
click at [323, 268] on input "I'm a Student 🧑‍🎓" at bounding box center [326, 271] width 6 height 6
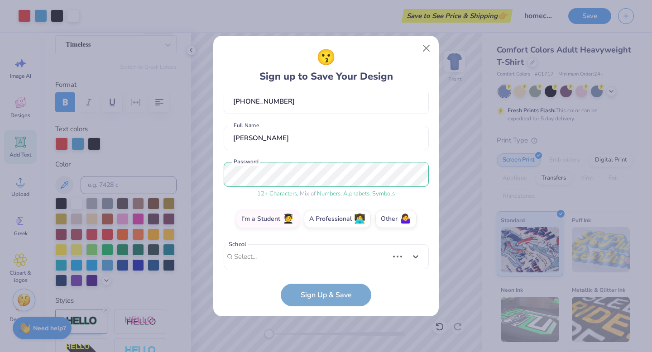
click at [289, 261] on div "anarnovak@gmail.com Email (724) 761-3958 Phone ana novak Full Name 12 + Charact…" at bounding box center [326, 181] width 205 height 176
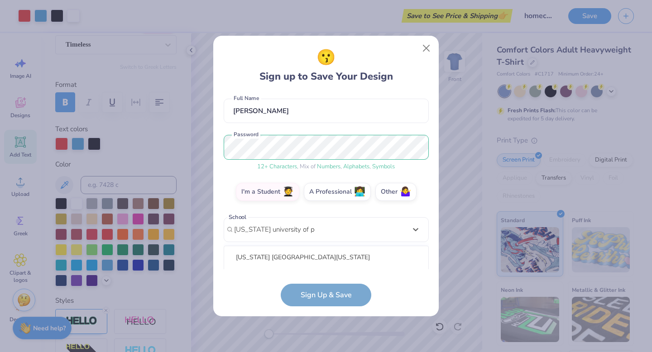
scroll to position [190, 0]
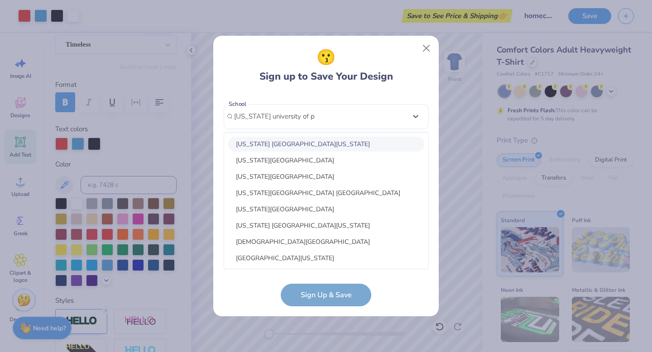
click at [326, 149] on div "Indiana University of Pennsylvania" at bounding box center [326, 144] width 197 height 15
type input "indiana university of penns"
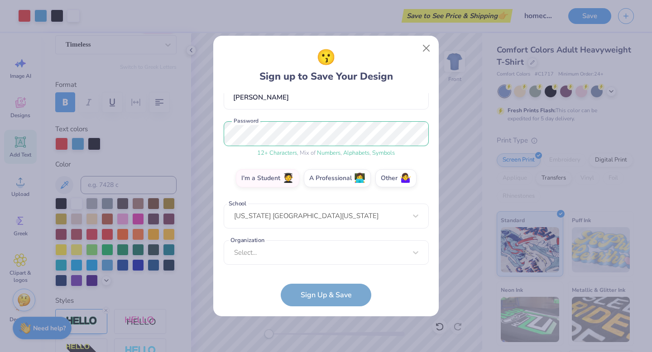
scroll to position [90, 0]
click at [294, 256] on div "Select..." at bounding box center [326, 253] width 205 height 25
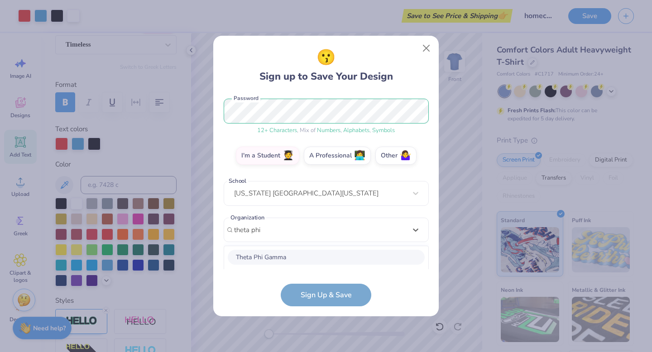
scroll to position [226, 0]
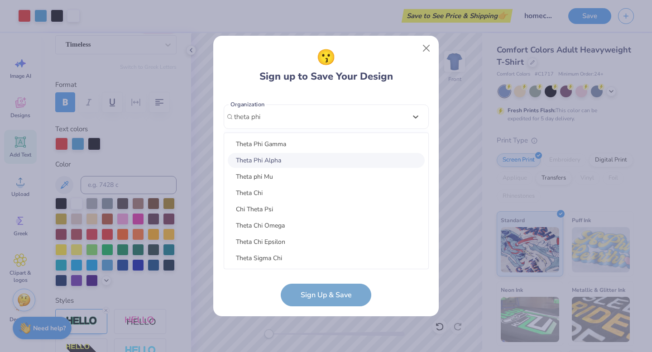
click at [274, 156] on div "Theta Phi Alpha" at bounding box center [326, 160] width 197 height 15
type input "theta phi"
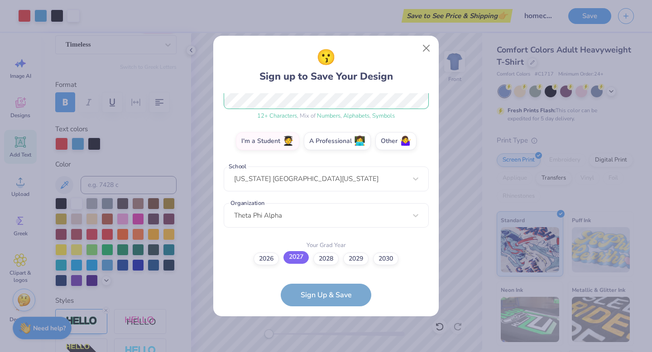
click at [298, 262] on label "2027" at bounding box center [296, 257] width 25 height 13
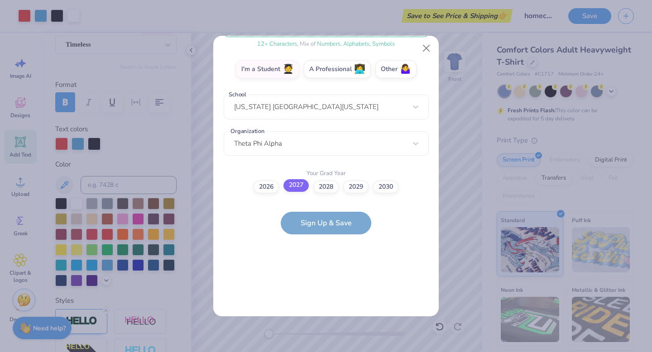
scroll to position [0, 0]
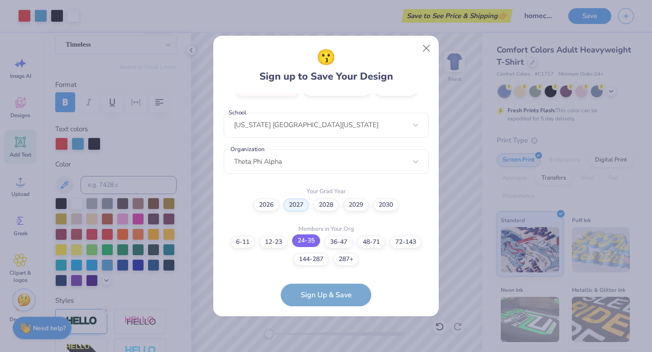
click at [309, 244] on label "24-35" at bounding box center [306, 241] width 28 height 13
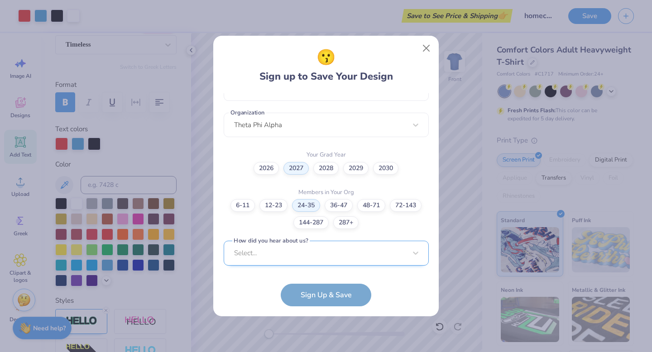
click at [319, 260] on div "Select..." at bounding box center [326, 253] width 205 height 25
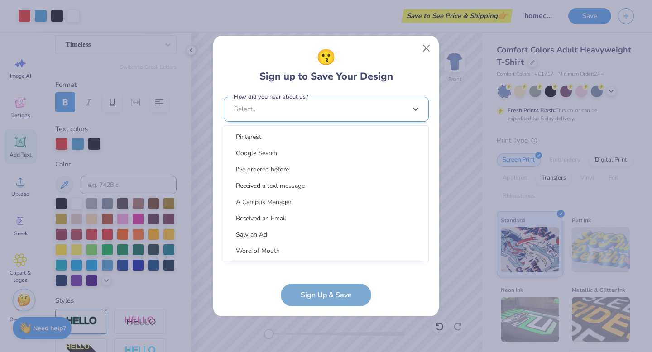
scroll to position [354, 0]
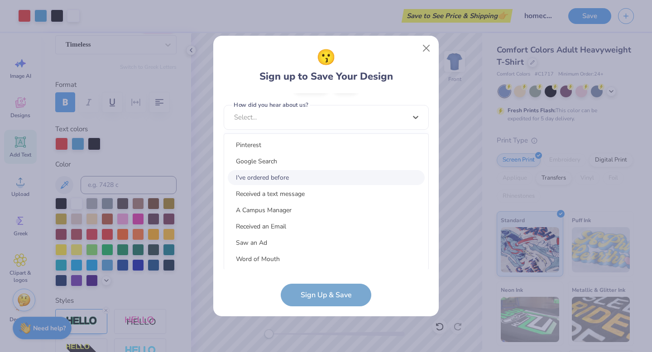
click at [288, 176] on div "I've ordered before" at bounding box center [326, 177] width 197 height 15
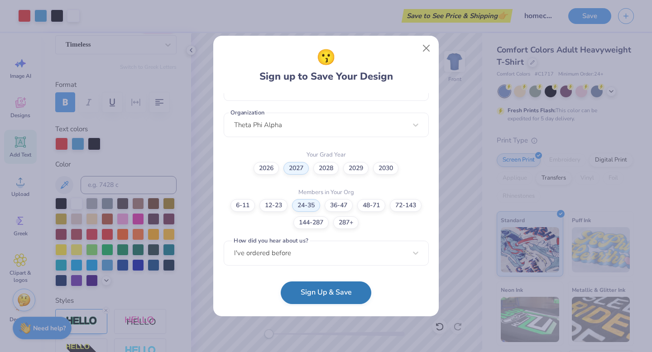
click at [323, 287] on button "Sign Up & Save" at bounding box center [326, 293] width 91 height 23
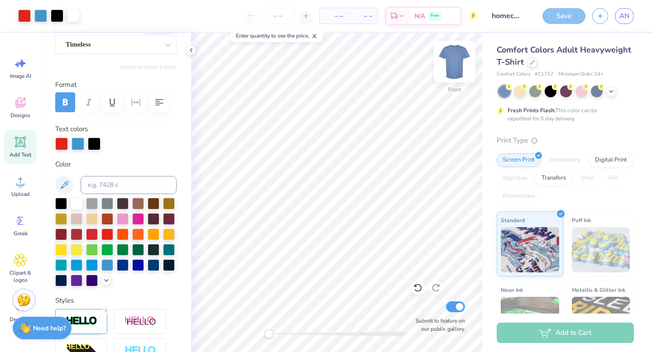
click at [460, 54] on img at bounding box center [455, 61] width 36 height 36
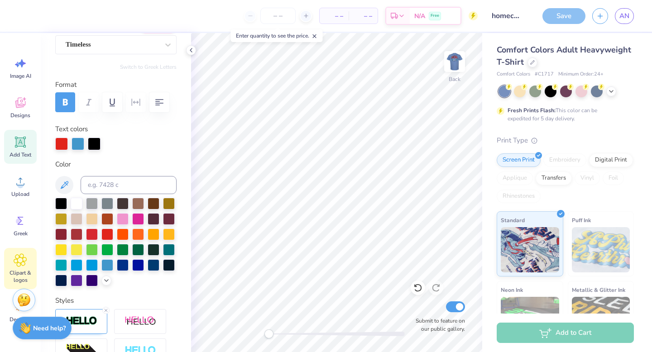
click at [25, 255] on icon at bounding box center [20, 261] width 13 height 14
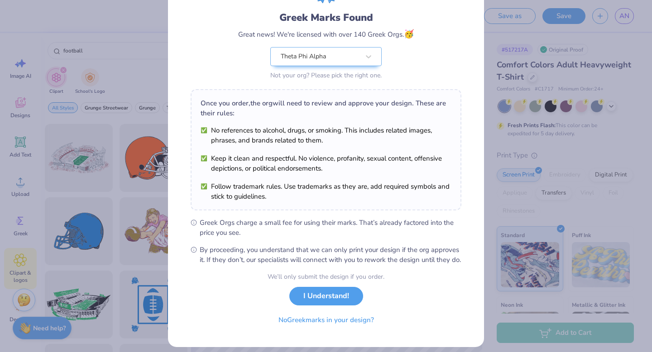
scroll to position [55, 0]
click at [346, 303] on button "I Understand!" at bounding box center [326, 293] width 74 height 19
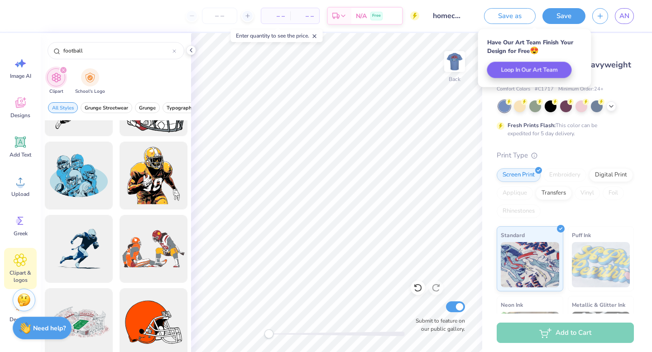
scroll to position [302, 0]
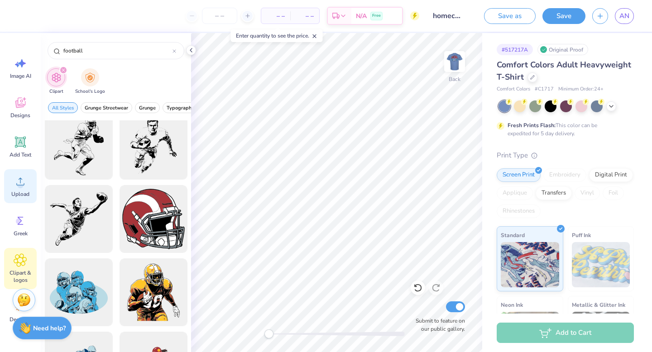
click at [20, 182] on icon at bounding box center [21, 182] width 14 height 14
click at [22, 276] on span "Clipart & logos" at bounding box center [20, 277] width 30 height 14
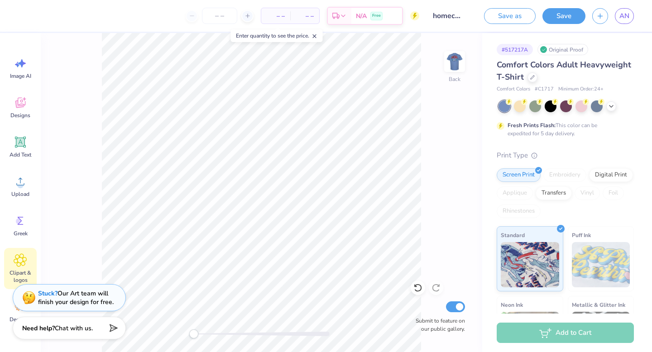
click at [18, 259] on icon at bounding box center [20, 260] width 5 height 5
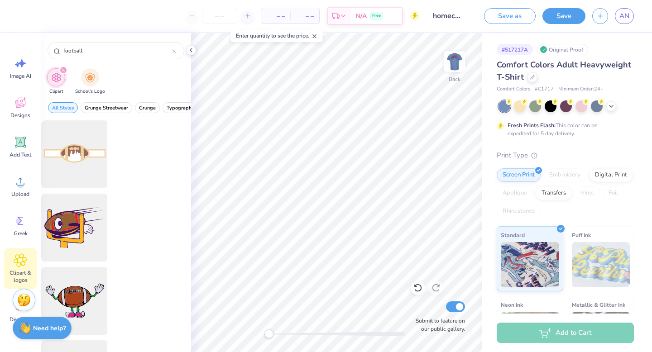
scroll to position [0, 0]
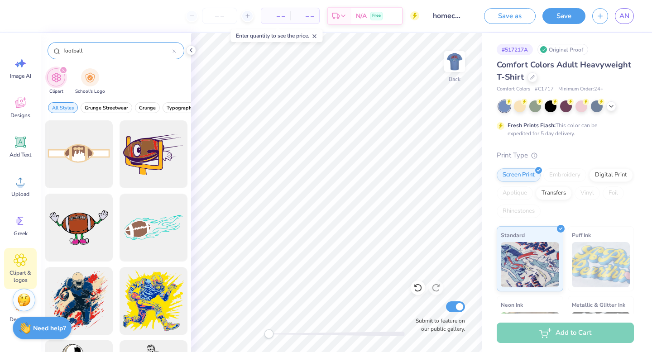
click at [173, 51] on icon at bounding box center [175, 51] width 4 height 4
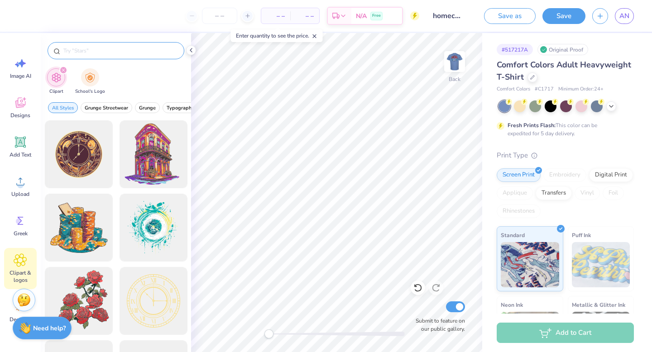
type input "h"
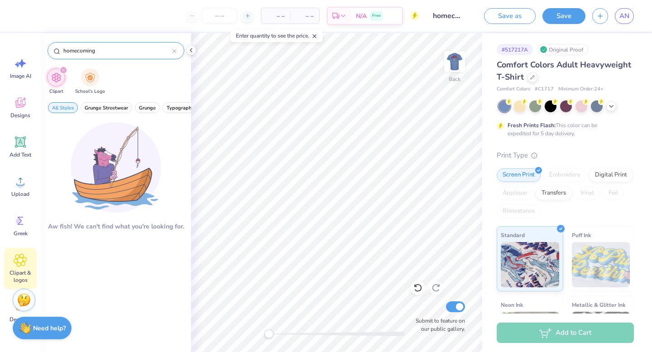
type input "homecoming"
click at [66, 71] on div "filter for Clipart" at bounding box center [63, 70] width 8 height 8
click at [62, 71] on icon "filter for Clipart" at bounding box center [64, 70] width 4 height 4
click at [62, 68] on div "filter for Clipart" at bounding box center [63, 70] width 8 height 8
click at [102, 59] on div "homecoming" at bounding box center [116, 48] width 150 height 31
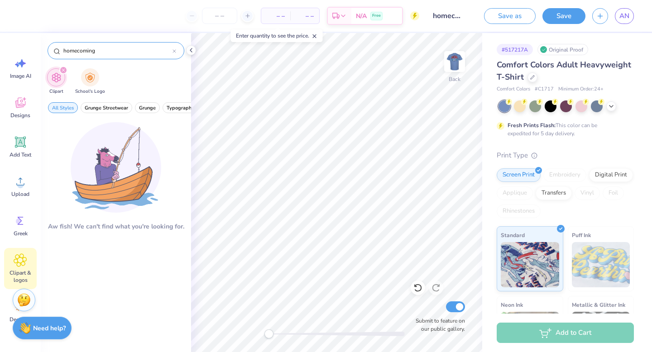
click at [110, 43] on div "homecoming" at bounding box center [116, 50] width 137 height 17
click at [109, 52] on input "homecoming" at bounding box center [118, 50] width 110 height 9
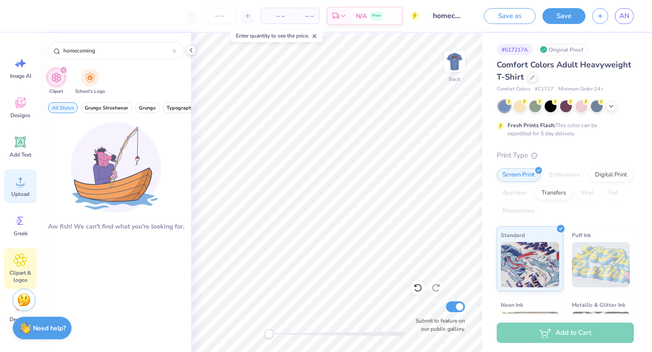
click at [20, 201] on div "Upload" at bounding box center [20, 186] width 33 height 34
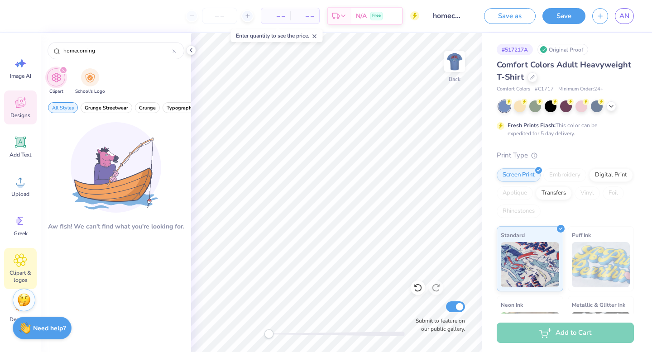
click at [18, 113] on span "Designs" at bounding box center [20, 115] width 20 height 7
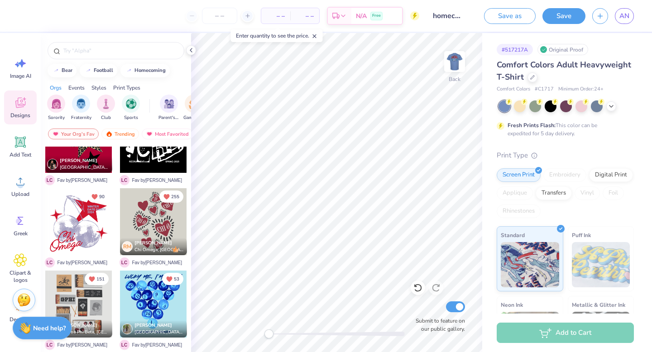
scroll to position [72, 0]
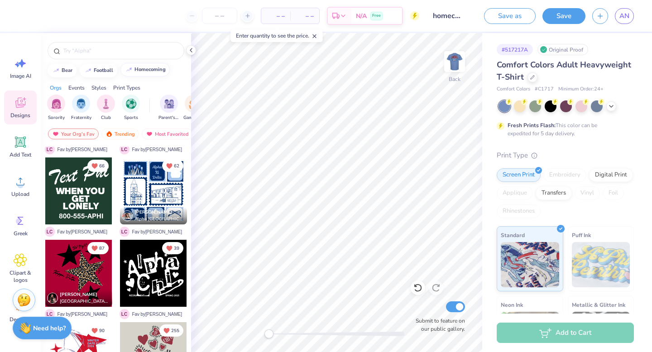
click at [149, 65] on button "homecoming" at bounding box center [144, 70] width 49 height 14
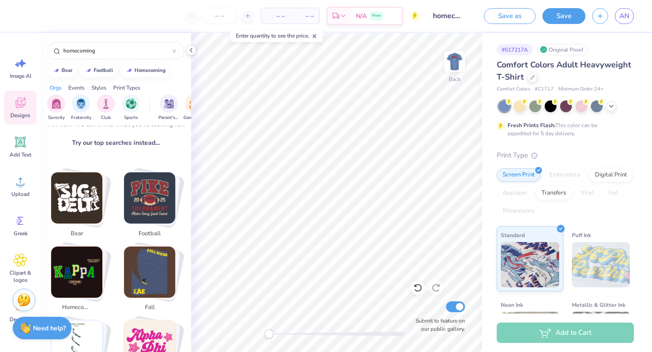
scroll to position [131, 0]
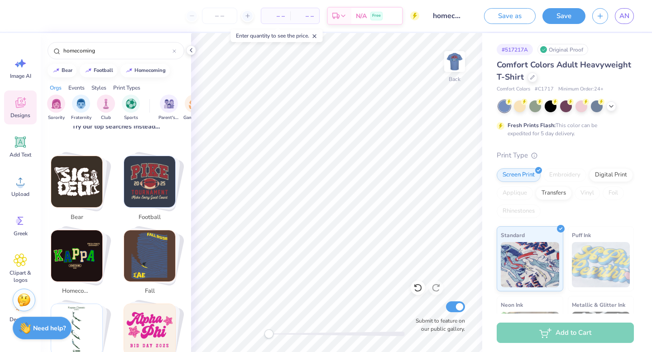
click at [144, 194] on img "Stack Card Button football" at bounding box center [149, 181] width 51 height 51
click at [152, 193] on img "Stack Card Button football" at bounding box center [149, 181] width 51 height 51
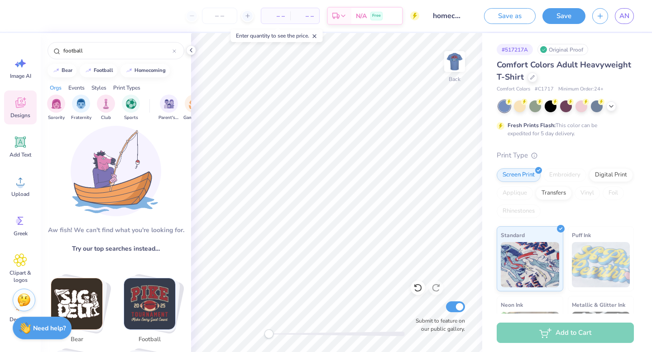
scroll to position [0, 0]
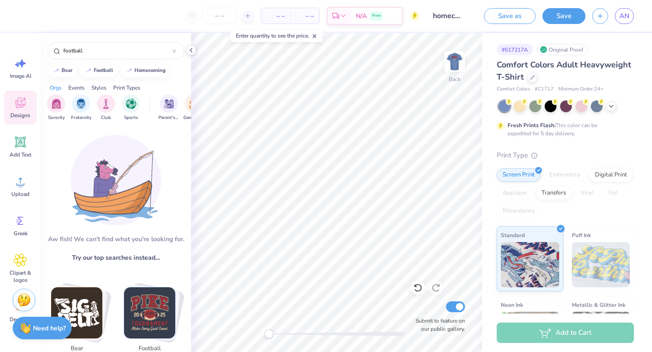
click at [140, 339] on div "football" at bounding box center [152, 322] width 68 height 70
click at [143, 323] on img "Stack Card Button football" at bounding box center [149, 313] width 51 height 51
click at [120, 48] on input "football" at bounding box center [118, 50] width 110 height 9
click at [149, 58] on div "football" at bounding box center [116, 50] width 137 height 17
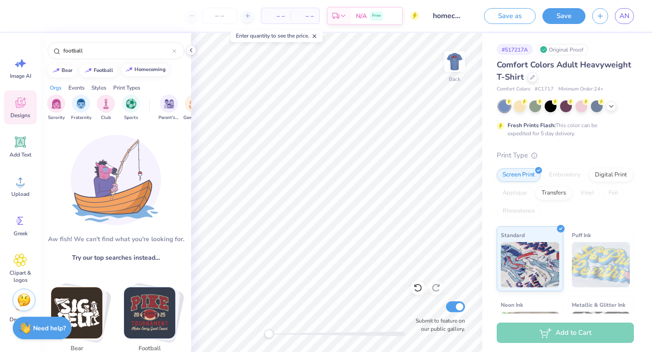
click at [149, 73] on button "homecoming" at bounding box center [144, 70] width 49 height 14
type input "homecoming"
click at [144, 49] on input "homecoming" at bounding box center [118, 50] width 110 height 9
click at [140, 75] on button "homecoming" at bounding box center [144, 70] width 49 height 14
click at [316, 38] on icon at bounding box center [315, 36] width 6 height 6
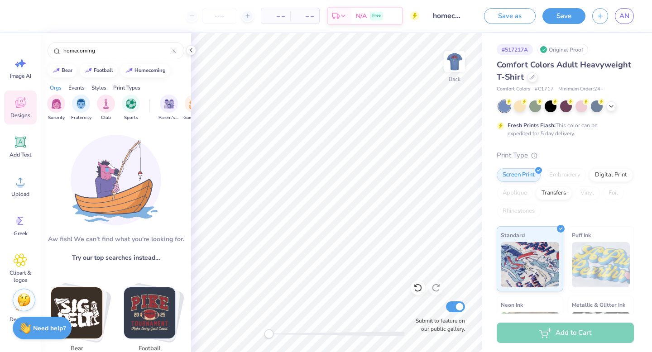
click at [278, 21] on div "– – Per Item" at bounding box center [275, 15] width 29 height 15
click at [278, 15] on span "– –" at bounding box center [276, 16] width 18 height 10
click at [216, 20] on input "number" at bounding box center [219, 16] width 35 height 16
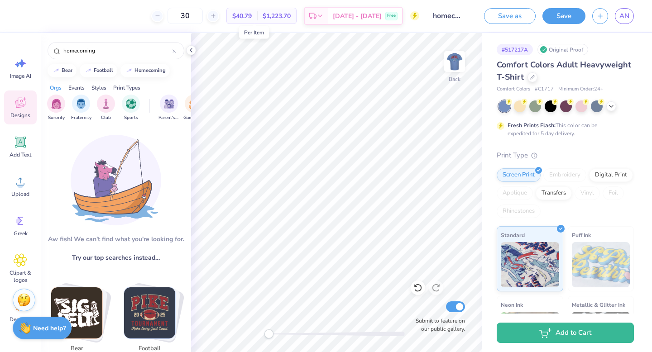
click at [252, 16] on span "$40.79" at bounding box center [241, 16] width 19 height 10
click at [257, 15] on div "$40.79 Per Item" at bounding box center [242, 15] width 30 height 15
click at [252, 15] on span "$40.79" at bounding box center [241, 16] width 19 height 10
drag, startPoint x: 262, startPoint y: 15, endPoint x: 246, endPoint y: 15, distance: 15.9
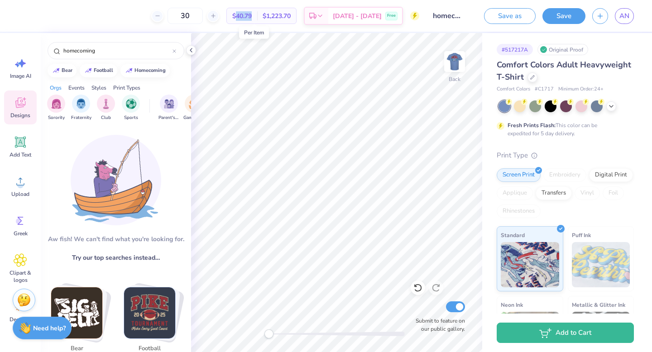
click at [246, 15] on span "$40.79" at bounding box center [241, 16] width 19 height 10
click at [287, 15] on span "$1,223.70" at bounding box center [277, 16] width 28 height 10
click at [203, 17] on input "30" at bounding box center [185, 16] width 35 height 16
type input "3"
type input "5"
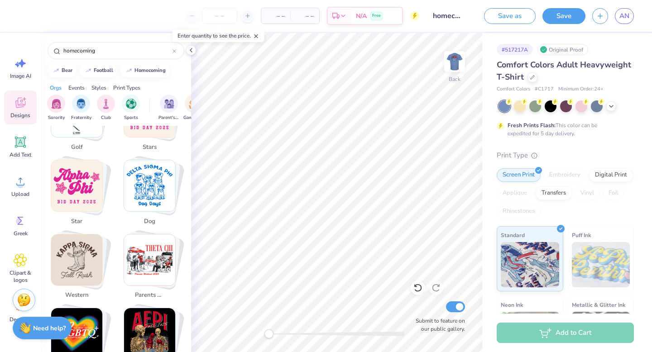
scroll to position [365, 0]
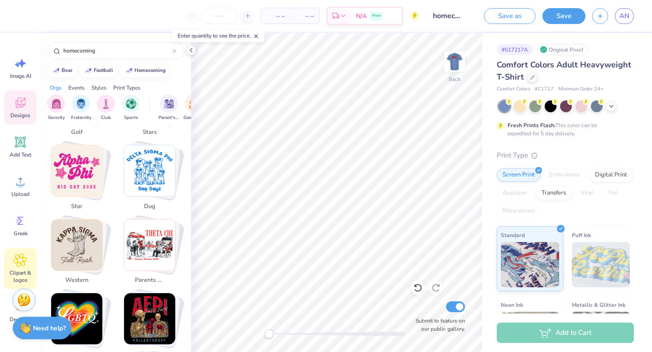
click at [22, 272] on span "Clipart & logos" at bounding box center [20, 277] width 30 height 14
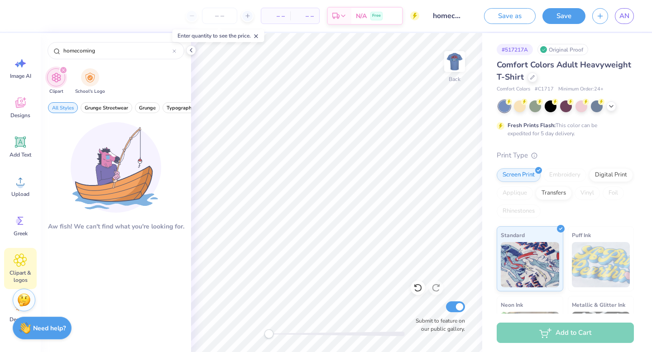
click at [63, 69] on icon "filter for Clipart" at bounding box center [64, 70] width 4 height 4
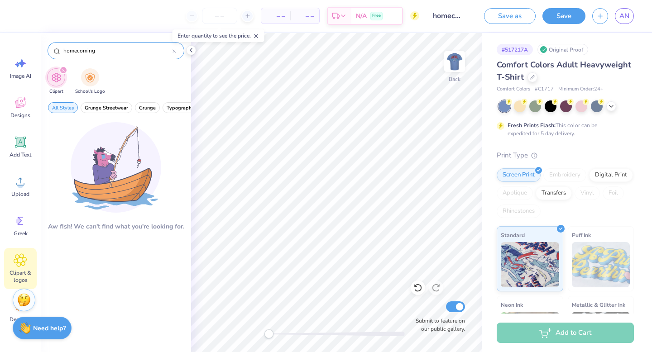
click at [174, 47] on div at bounding box center [175, 51] width 4 height 8
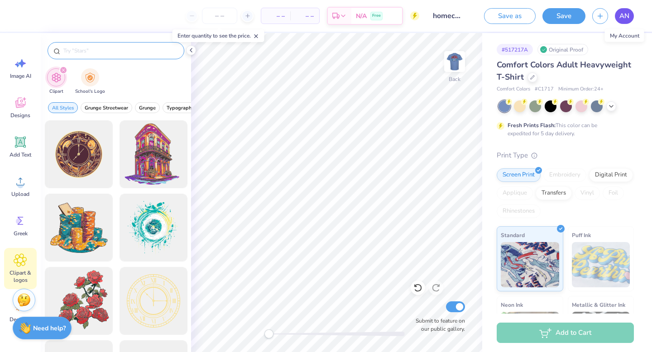
click at [631, 10] on link "AN" at bounding box center [624, 16] width 19 height 16
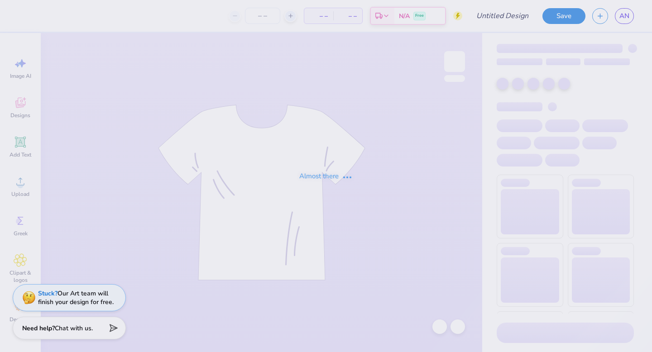
type input "homecoming"
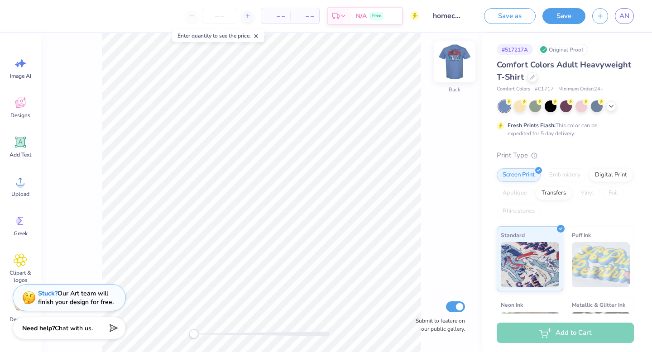
click at [455, 73] on img at bounding box center [455, 61] width 36 height 36
drag, startPoint x: 456, startPoint y: 78, endPoint x: 467, endPoint y: 69, distance: 13.5
click at [456, 71] on img at bounding box center [455, 62] width 18 height 18
click at [626, 16] on span "AN" at bounding box center [625, 16] width 10 height 10
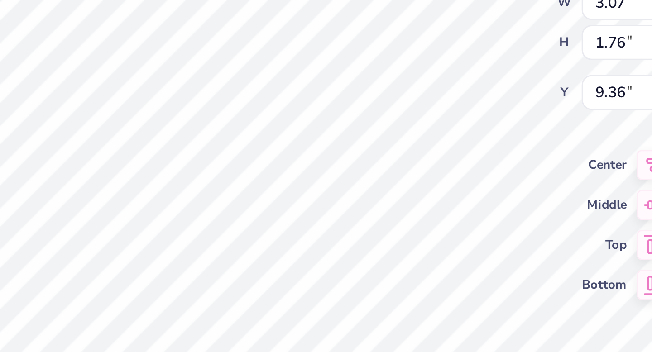
type textarea "A"
type textarea "DFE"
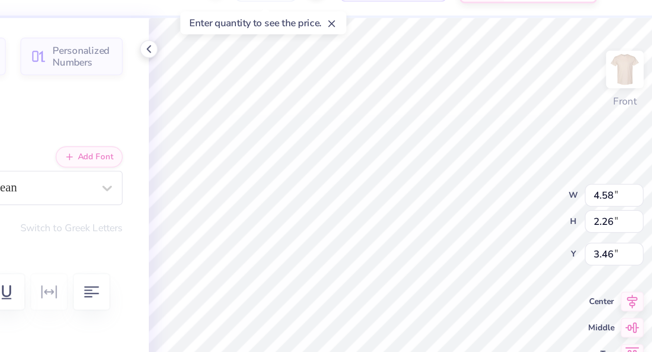
type textarea "D"
type textarea "T"
type textarea "O"
type textarea "p"
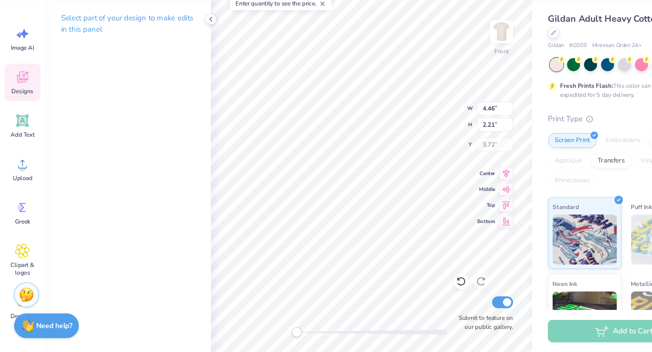
type textarea "D"
type textarea "A"
type textarea "Z"
type textarea "A"
type textarea "S"
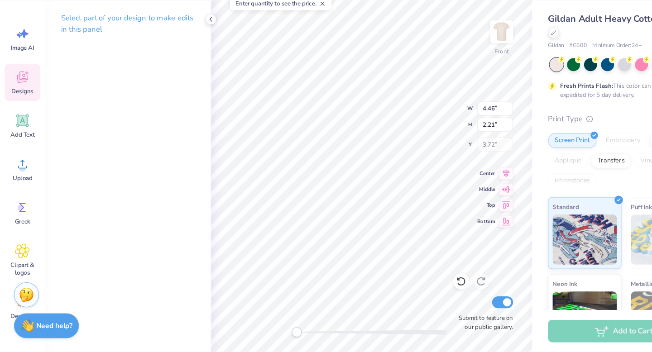
type textarea "D"
type textarea "s"
type textarea "F"
click at [15, 231] on span "Greek" at bounding box center [21, 233] width 14 height 7
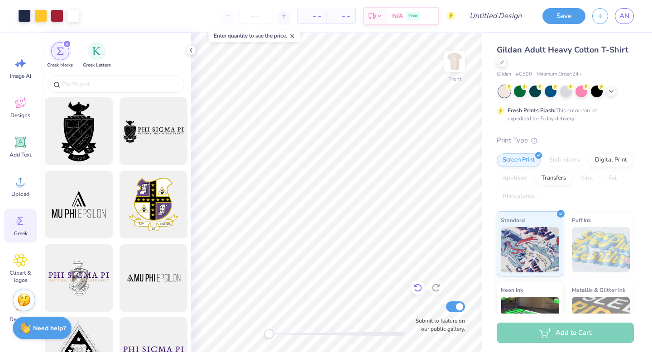
click at [418, 285] on icon at bounding box center [418, 288] width 9 height 9
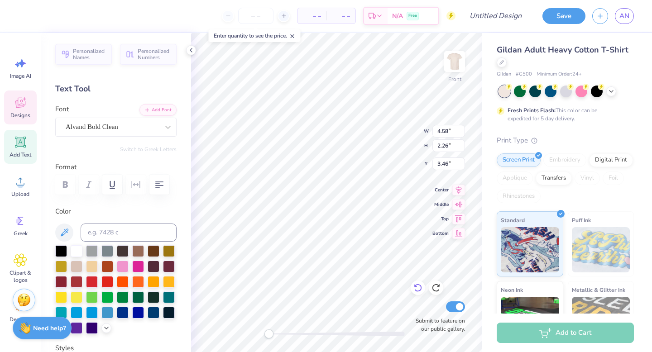
type textarea "D"
type textarea "A"
click at [130, 127] on div "Alvand Bold Clean" at bounding box center [112, 127] width 95 height 14
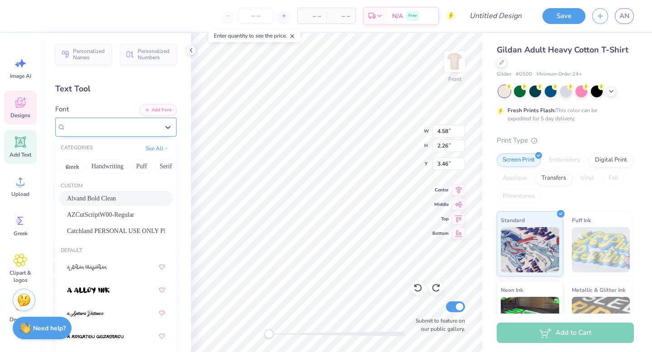
click at [148, 130] on div "Alvand Bold Clean" at bounding box center [112, 127] width 93 height 10
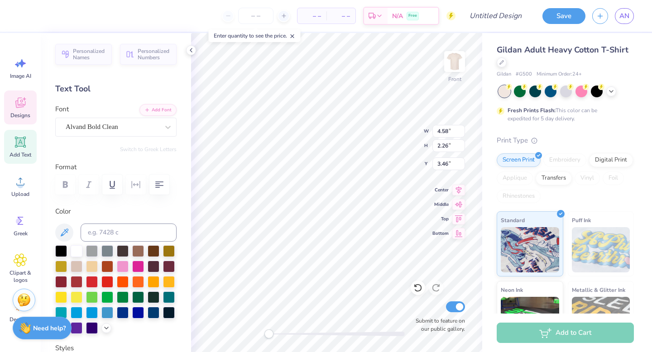
type input "11.50"
type input "3.80"
type input "3.00"
click at [414, 289] on icon at bounding box center [418, 288] width 9 height 9
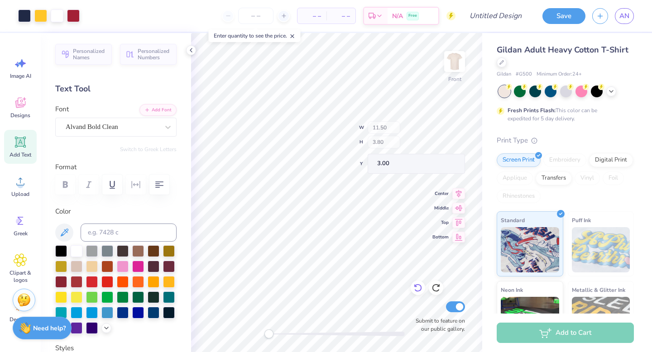
click at [414, 289] on icon at bounding box center [418, 288] width 9 height 9
click at [151, 123] on div "Alvand Bold Clean" at bounding box center [112, 127] width 95 height 14
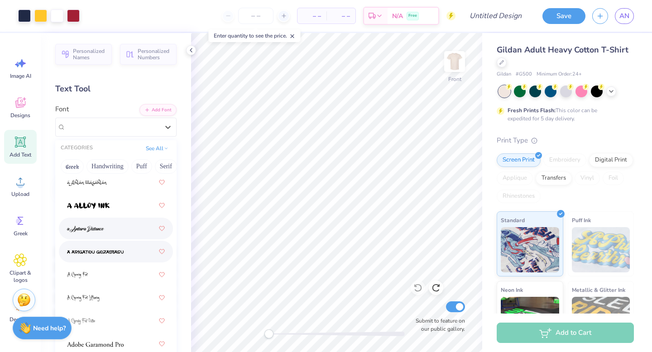
scroll to position [100, 0]
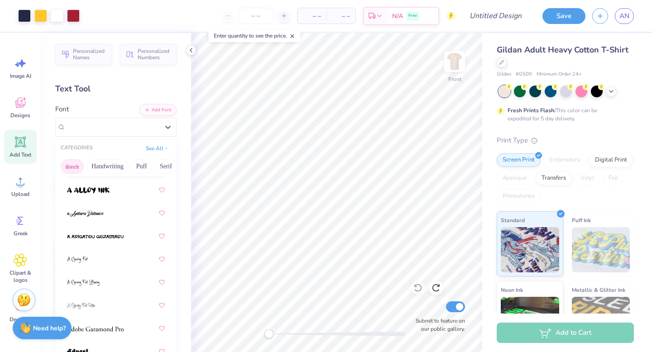
click at [78, 164] on button "Greek" at bounding box center [72, 166] width 23 height 14
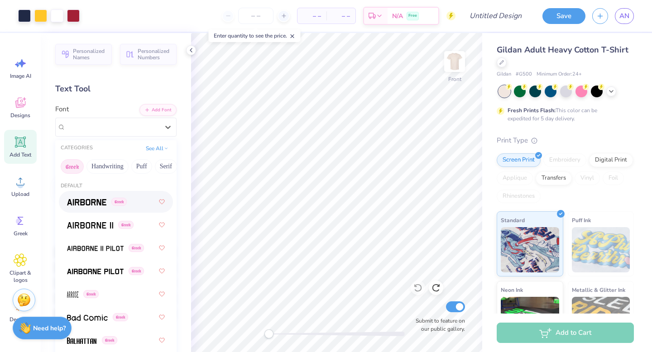
click at [105, 188] on div "Default" at bounding box center [115, 187] width 121 height 8
click at [104, 198] on span at bounding box center [86, 202] width 39 height 10
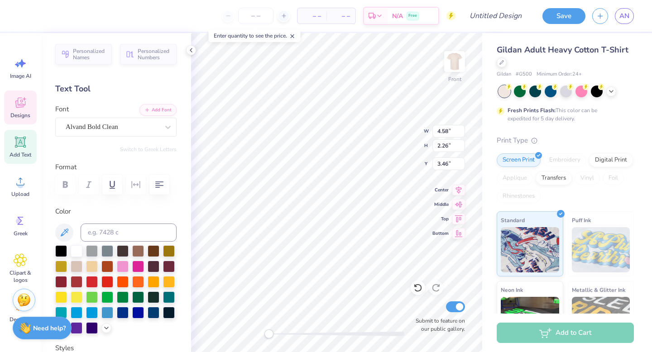
type textarea "D"
type textarea "A"
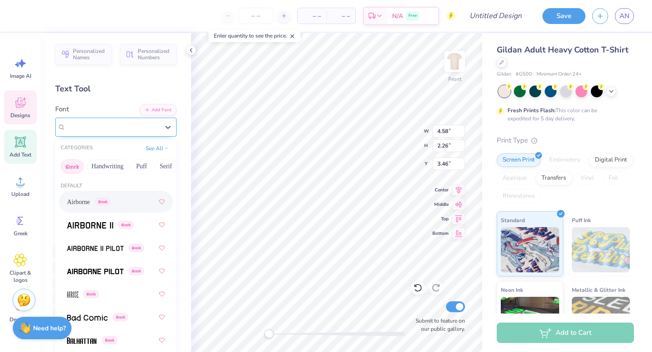
click at [165, 118] on div at bounding box center [168, 127] width 16 height 18
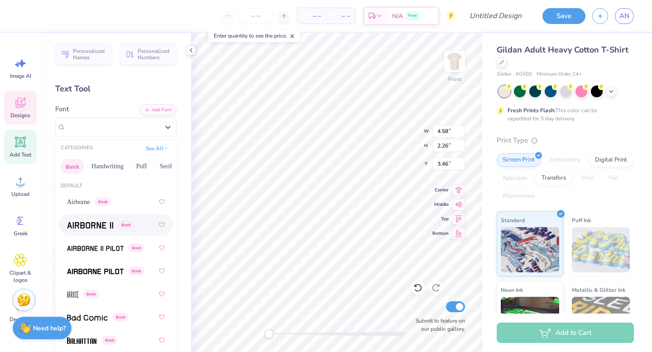
click at [126, 228] on span "Greek" at bounding box center [125, 225] width 15 height 8
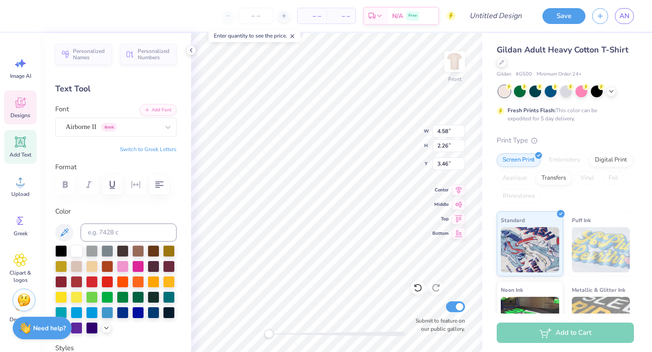
click at [145, 150] on button "Switch to Greek Letters" at bounding box center [148, 149] width 57 height 7
type textarea "Α"
type textarea "Ξ"
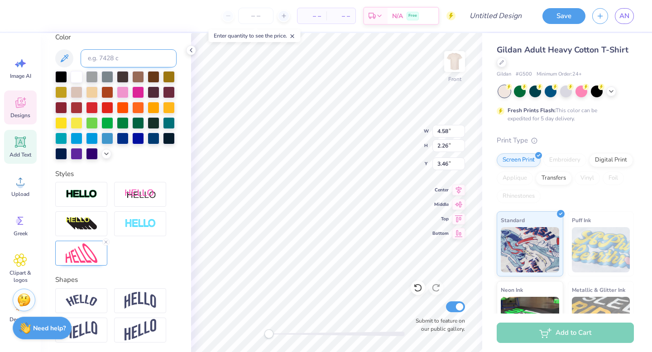
scroll to position [176, 0]
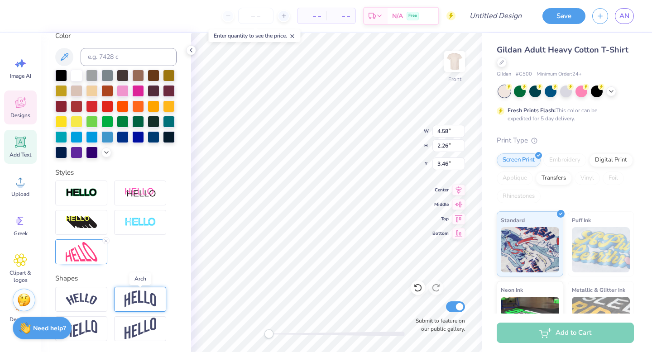
type textarea "ΔΦΕ"
click at [139, 301] on img at bounding box center [141, 299] width 32 height 17
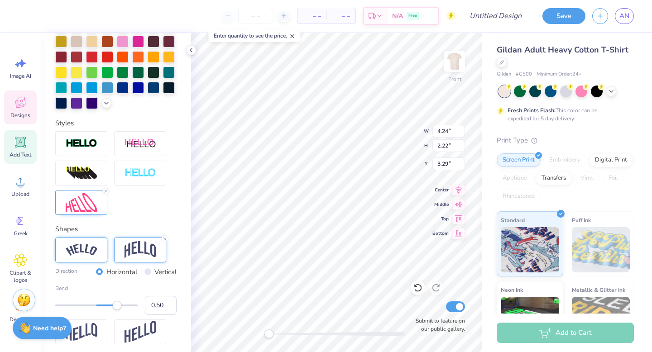
scroll to position [263, 0]
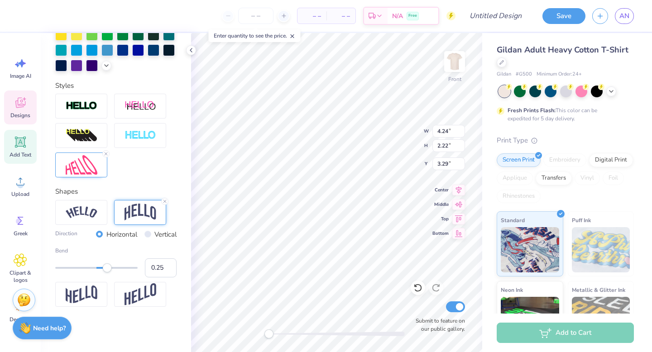
type input "0.24"
drag, startPoint x: 117, startPoint y: 270, endPoint x: 106, endPoint y: 270, distance: 10.9
click at [106, 270] on div "Accessibility label" at bounding box center [106, 268] width 9 height 9
click at [85, 216] on img at bounding box center [82, 213] width 32 height 12
click at [109, 200] on div at bounding box center [105, 201] width 7 height 7
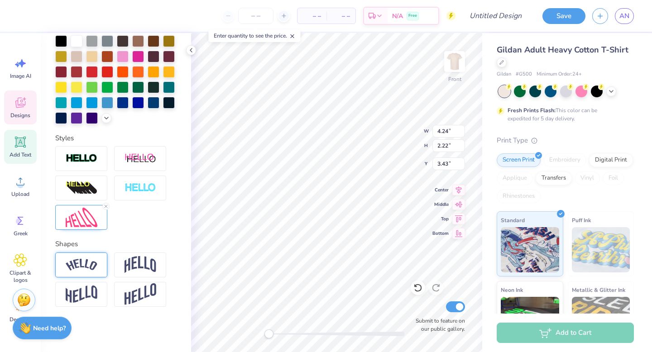
scroll to position [210, 0]
type input "11.50"
type input "3.80"
type input "3.00"
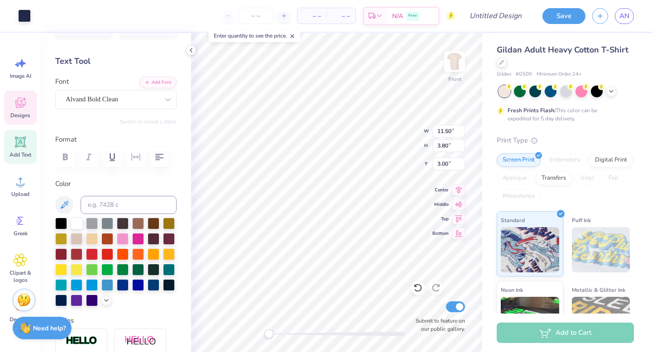
scroll to position [0, 0]
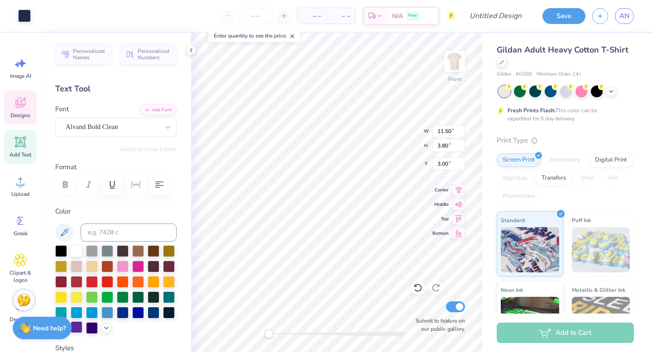
click at [77, 326] on div at bounding box center [77, 328] width 12 height 12
click at [77, 253] on div at bounding box center [77, 251] width 12 height 12
click at [81, 327] on div at bounding box center [77, 328] width 12 height 12
click at [80, 247] on div at bounding box center [77, 251] width 12 height 12
click at [80, 331] on div at bounding box center [77, 328] width 12 height 12
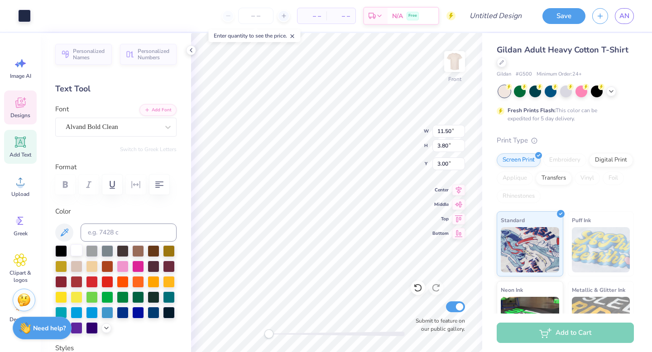
click at [77, 253] on div at bounding box center [77, 251] width 12 height 12
type textarea "Δ"
type textarea "Τ"
type textarea "Α"
type textarea "Σ"
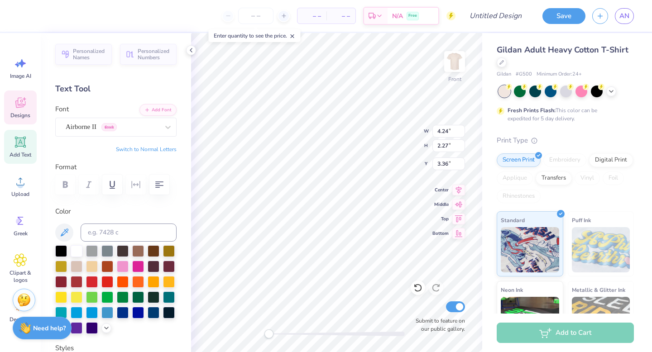
type textarea "Δ"
type textarea "Π"
type textarea "Ο"
type textarea "Ι"
type textarea "Υ"
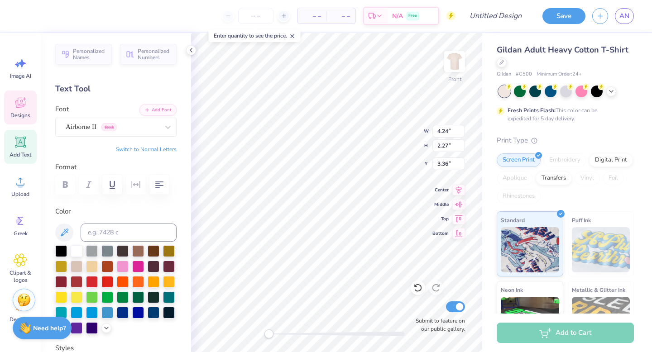
type textarea "Ω"
type textarea "Ε"
type textarea "Ρ"
type textarea "Τ"
type textarea "Α"
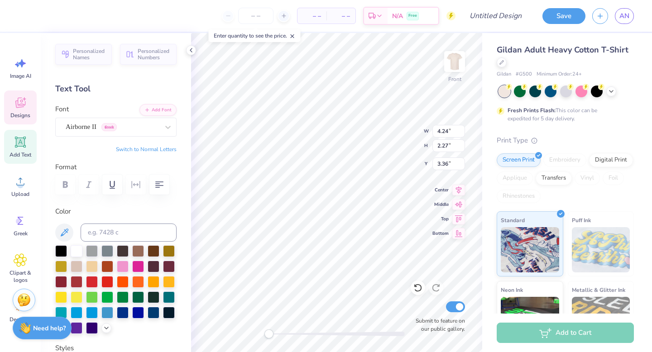
type textarea "Σ"
type textarea "Δ"
type textarea "φ"
type textarea "Γ"
type textarea "Η"
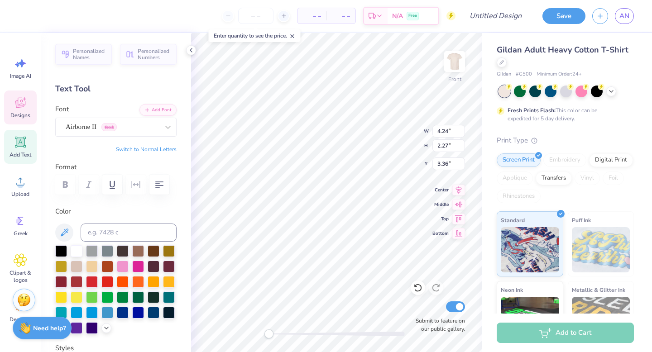
type textarea "Κ"
type textarea ":"
type textarea "Λ"
type textarea "ζ"
type textarea "Ζ"
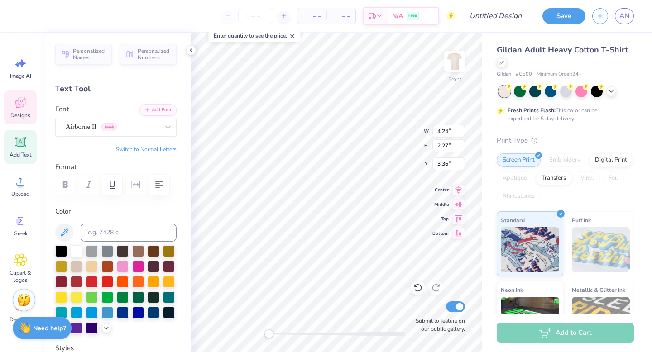
type textarea "Ξ"
type textarea "Χ"
type textarea "V"
type textarea "Β"
type textarea "Ν"
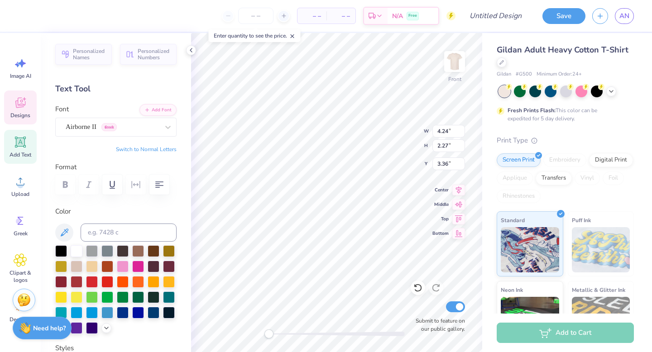
type textarea "ΘΦΑ"
type textarea "E"
type textarea "F"
click at [148, 133] on div at bounding box center [112, 127] width 93 height 12
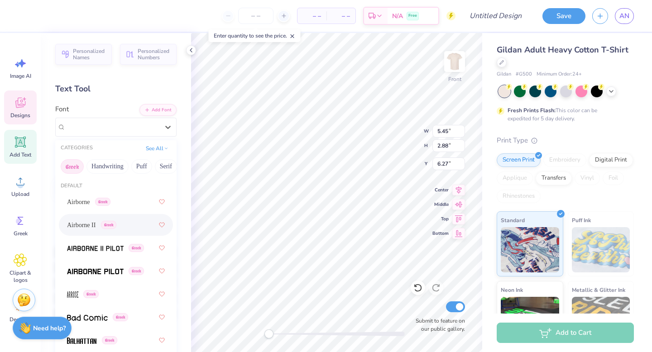
click at [132, 221] on div "Airborne II Greek" at bounding box center [116, 225] width 98 height 16
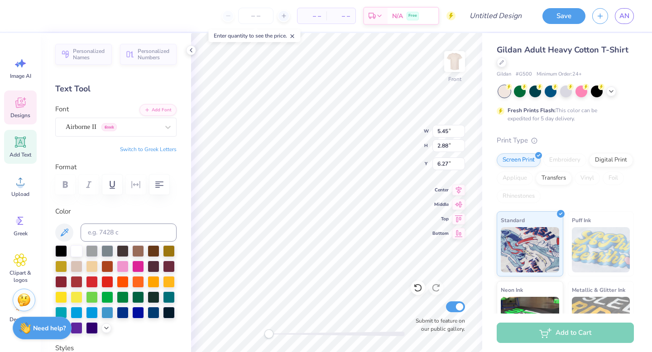
click at [157, 152] on button "Switch to Greek Letters" at bounding box center [148, 149] width 57 height 7
type textarea "ΦΣΚ"
type input "5.07"
type input "2.73"
type input "4.81"
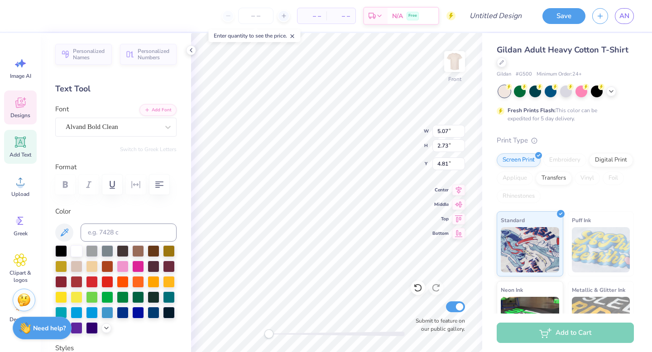
type input "5.31"
type input "2.66"
type input "6.32"
type textarea "K"
click at [91, 125] on div "Alvand Bold Clean" at bounding box center [112, 127] width 95 height 14
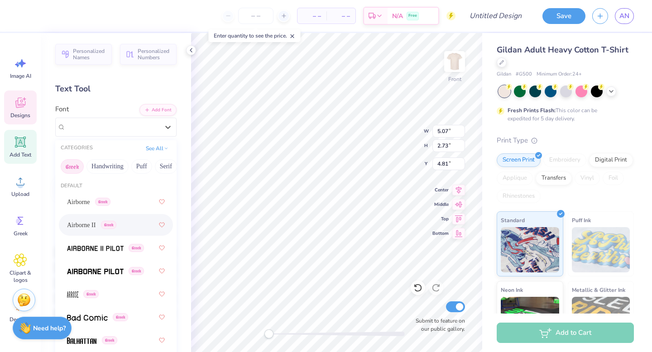
click at [91, 221] on span "Airborne II" at bounding box center [81, 226] width 29 height 10
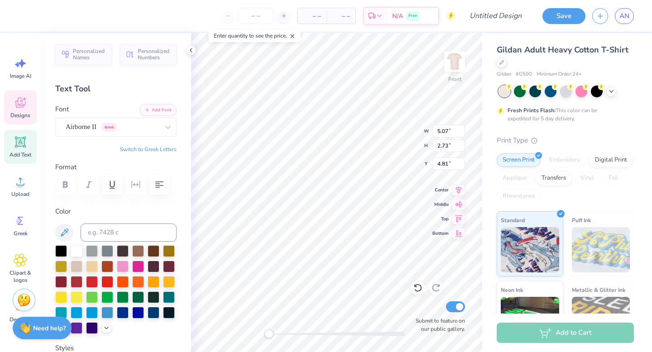
click at [135, 149] on button "Switch to Greek Letters" at bounding box center [148, 149] width 57 height 7
type textarea "ΔΦΕ"
type input "11.48"
type input "3.74"
type input "4.33"
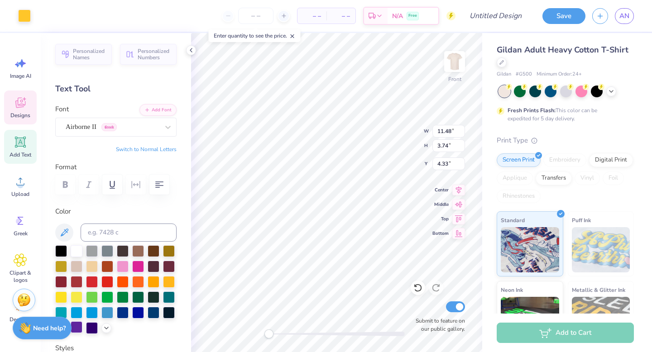
click at [78, 332] on div at bounding box center [77, 328] width 12 height 12
click at [80, 245] on div at bounding box center [77, 251] width 12 height 12
click at [81, 328] on div at bounding box center [77, 328] width 12 height 12
click at [79, 251] on div at bounding box center [77, 251] width 12 height 12
type textarea "G"
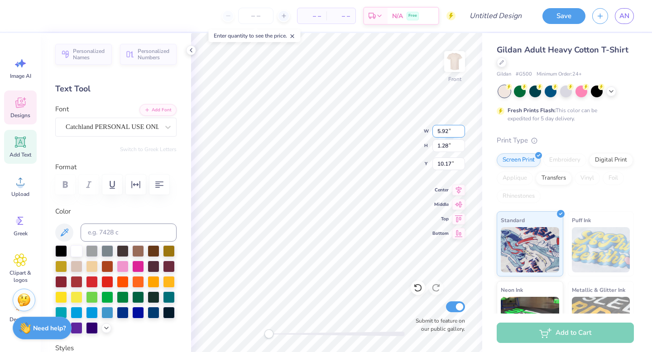
scroll to position [0, 0]
type textarea "Homecoming"
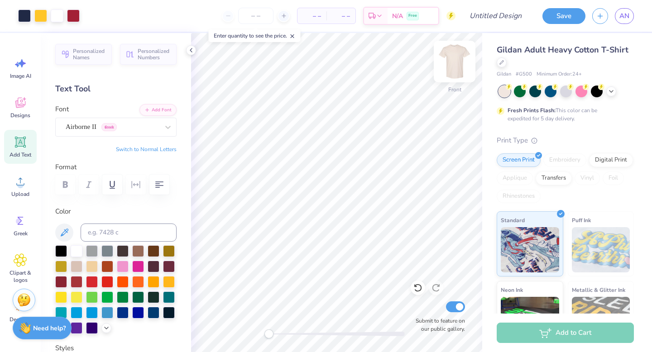
click at [460, 56] on img at bounding box center [455, 61] width 36 height 36
